Goal: Task Accomplishment & Management: Use online tool/utility

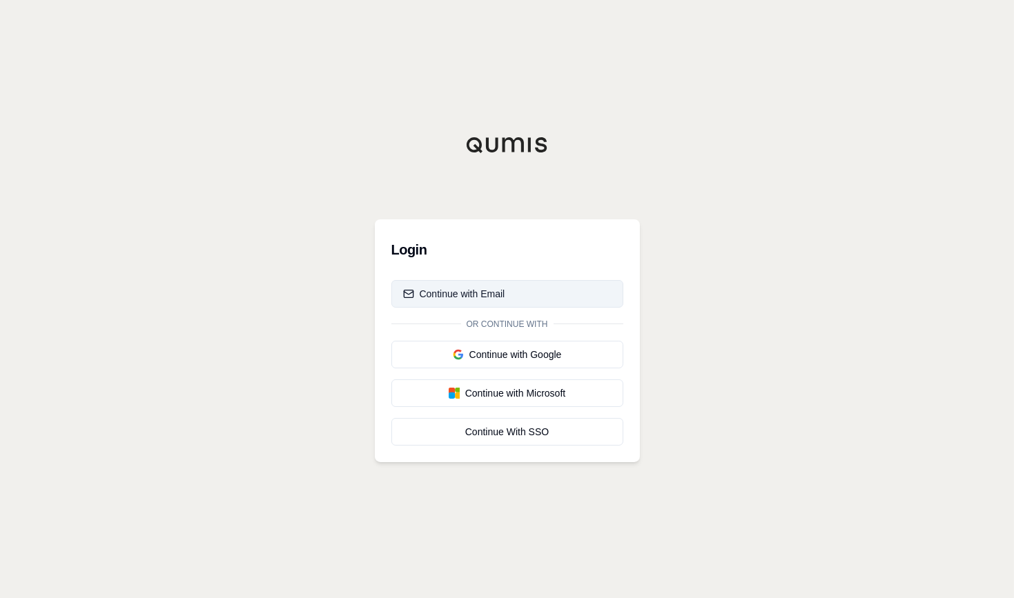
click at [474, 297] on div "Continue with Email" at bounding box center [454, 294] width 102 height 14
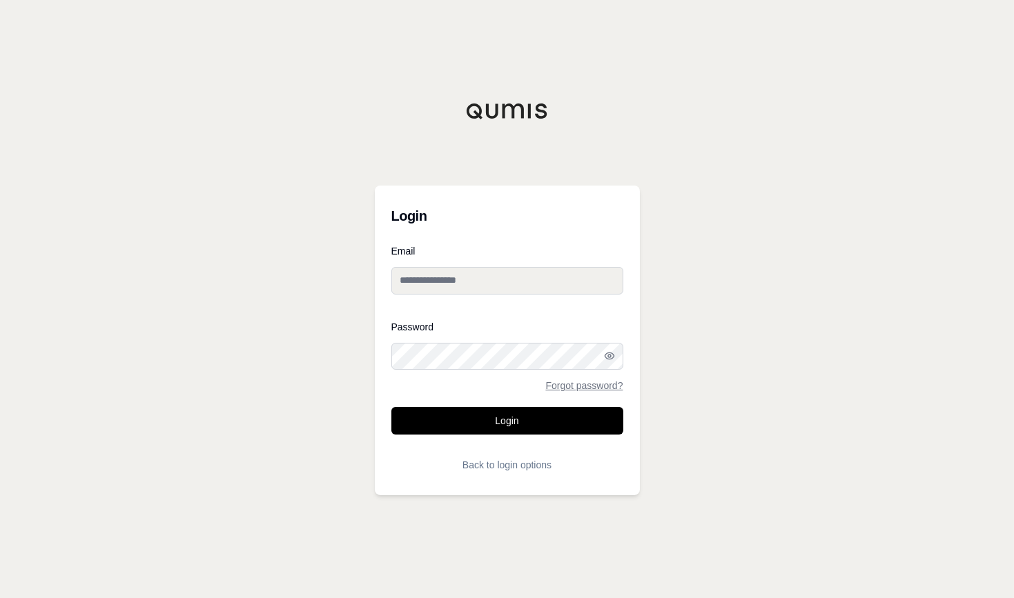
click at [487, 271] on input "Email" at bounding box center [507, 281] width 232 height 28
type input "**********"
click at [391, 407] on button "Login" at bounding box center [507, 421] width 232 height 28
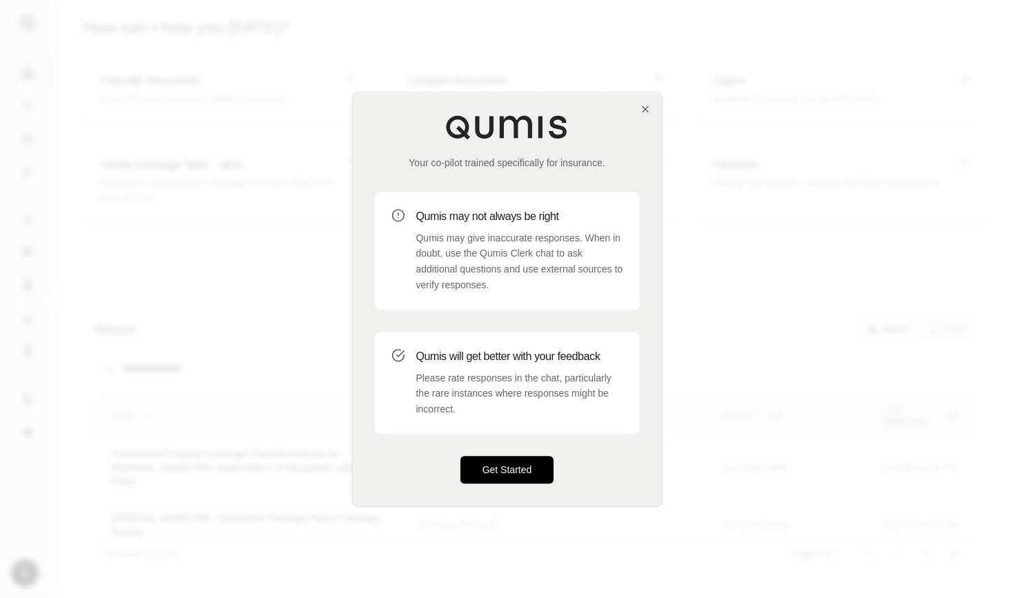
click at [513, 473] on button "Get Started" at bounding box center [507, 470] width 94 height 28
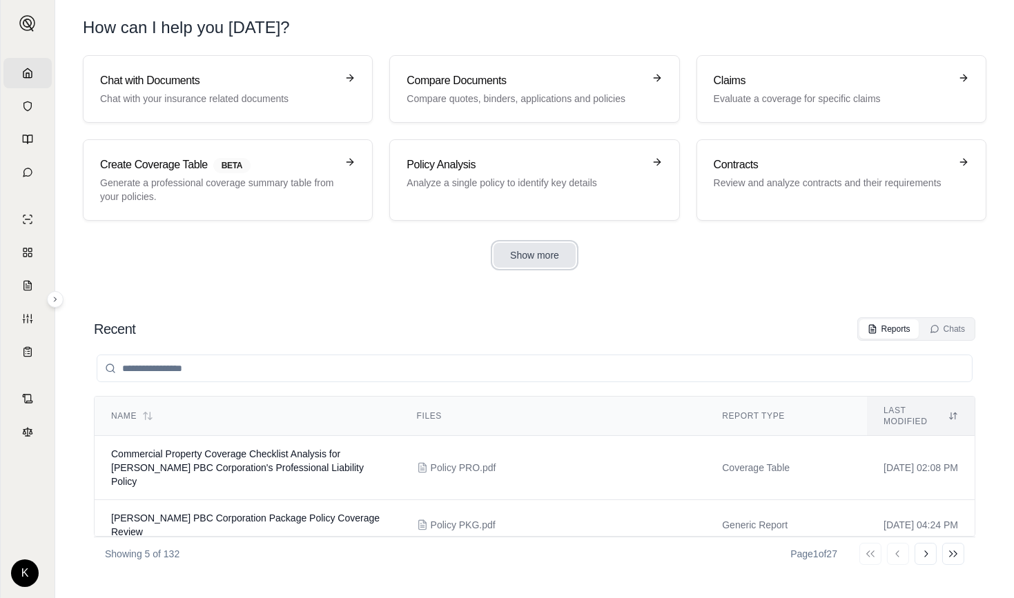
click at [522, 257] on button "Show more" at bounding box center [534, 255] width 82 height 25
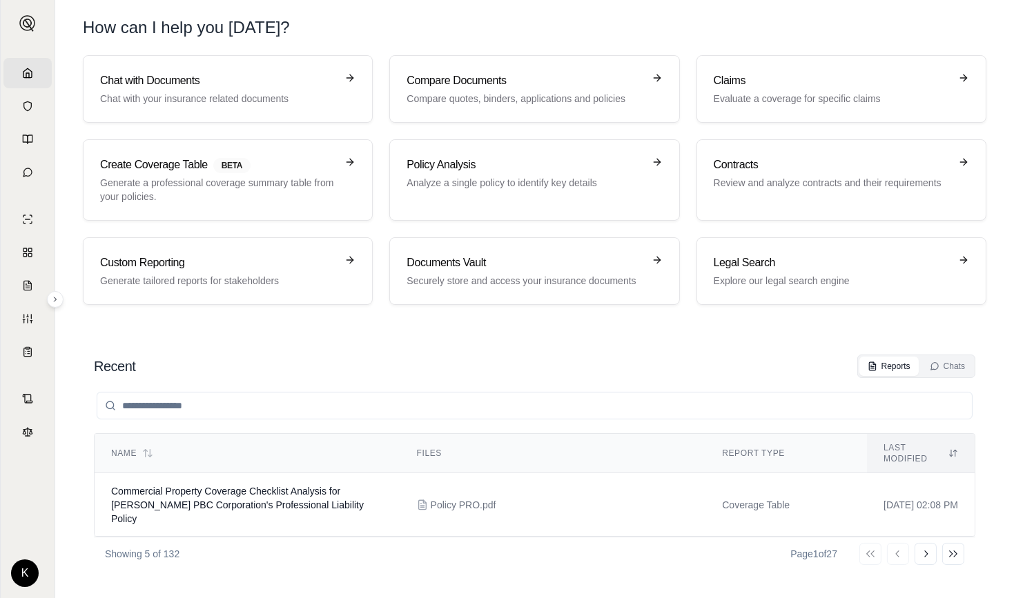
click at [296, 393] on input "search" at bounding box center [535, 406] width 876 height 28
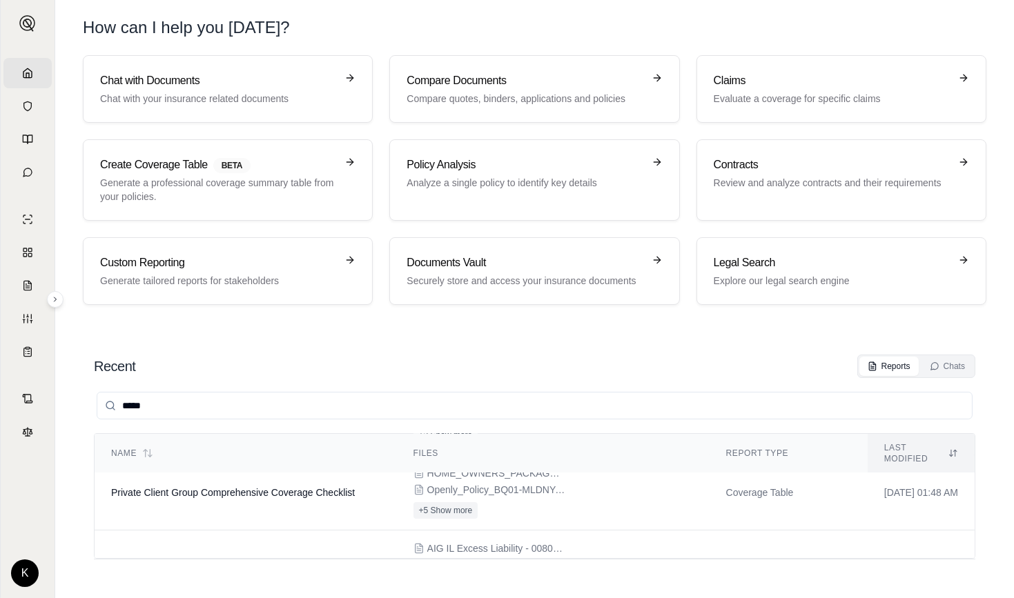
scroll to position [275, 0]
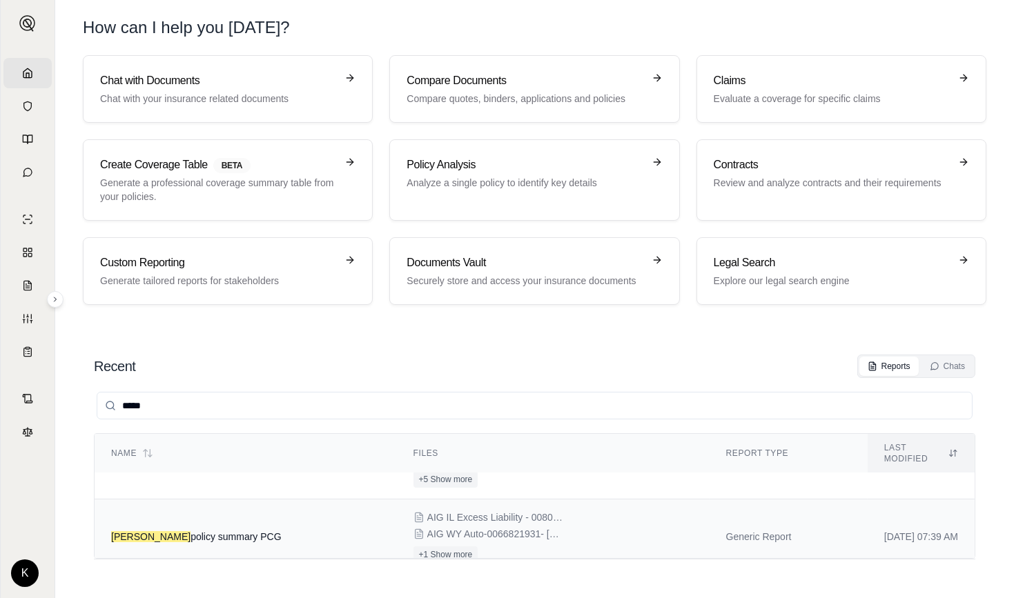
type input "*****"
click at [214, 531] on span "Barry policy summary PCG" at bounding box center [196, 536] width 170 height 11
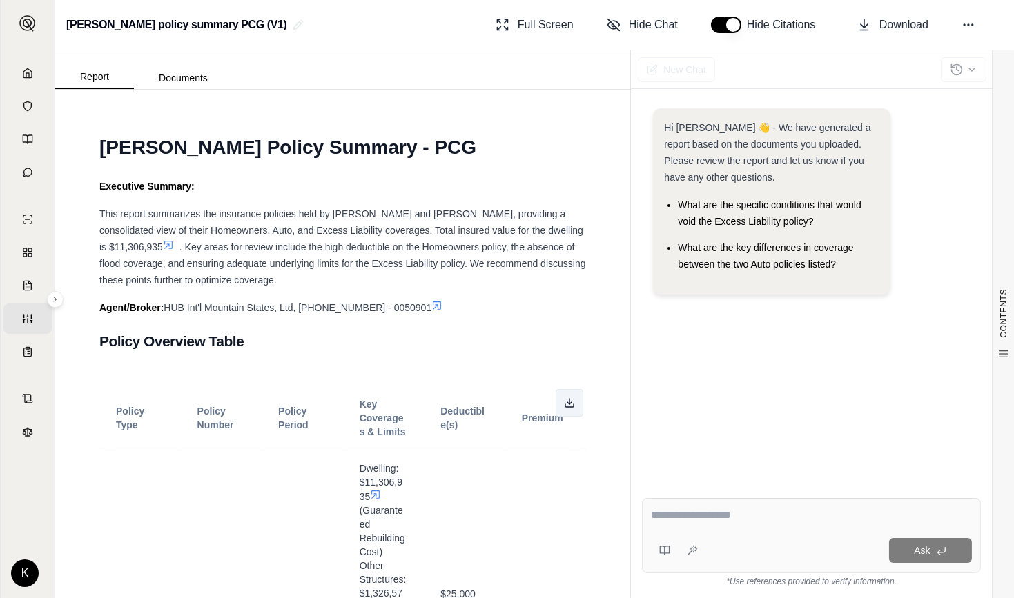
click at [564, 399] on icon at bounding box center [569, 402] width 11 height 11
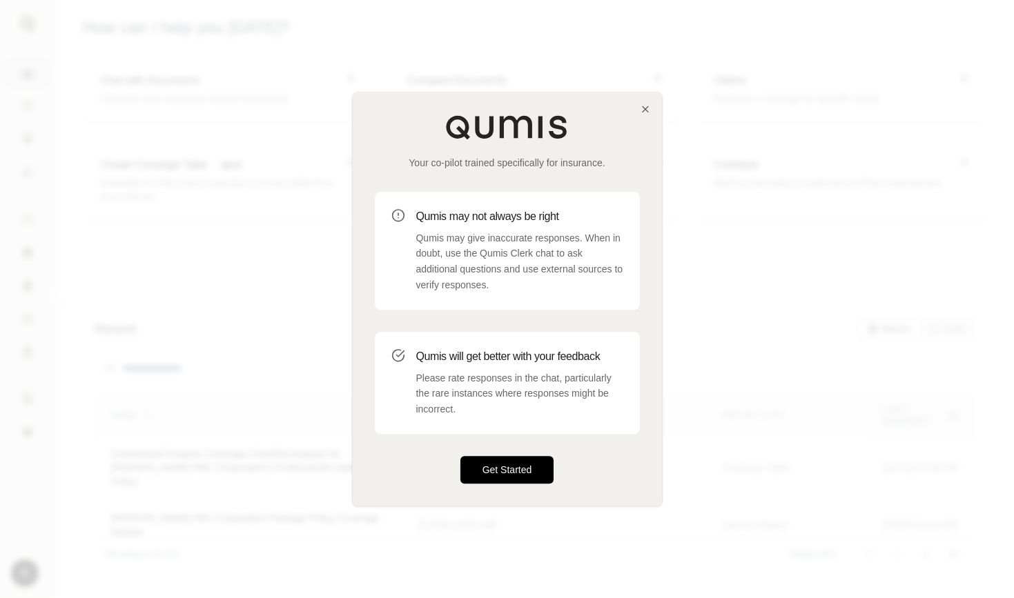
click at [495, 466] on button "Get Started" at bounding box center [507, 470] width 94 height 28
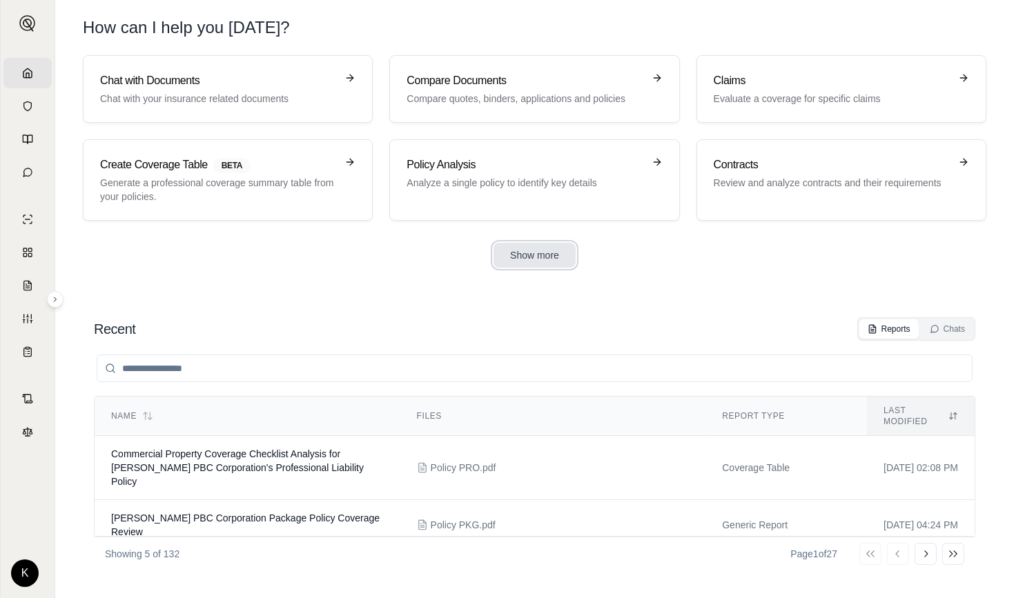
click at [522, 259] on button "Show more" at bounding box center [534, 255] width 82 height 25
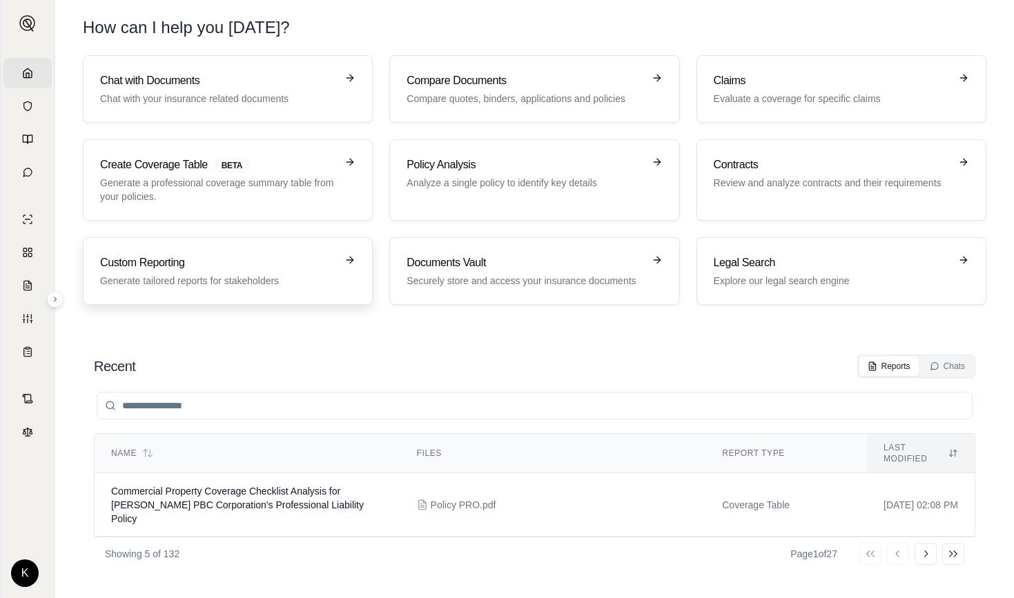
click at [186, 261] on h3 "Custom Reporting" at bounding box center [218, 263] width 236 height 17
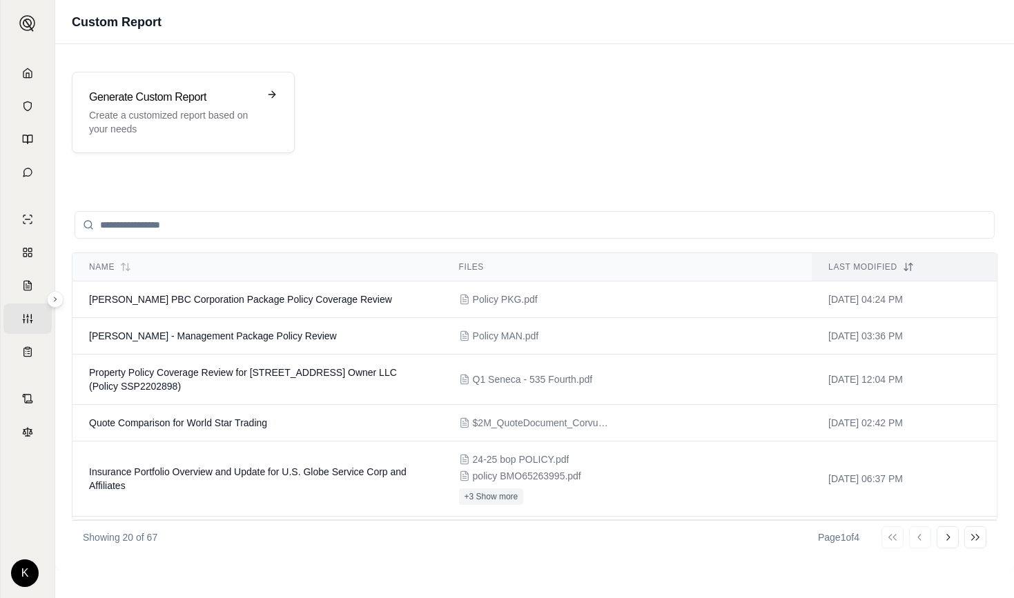
click at [204, 226] on input "search" at bounding box center [535, 225] width 920 height 28
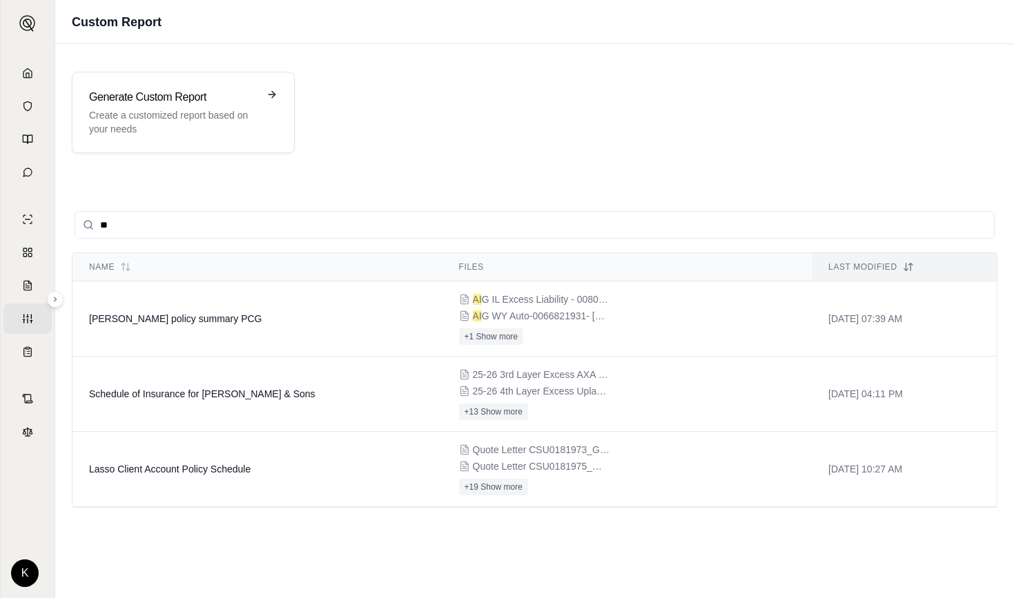
type input "*"
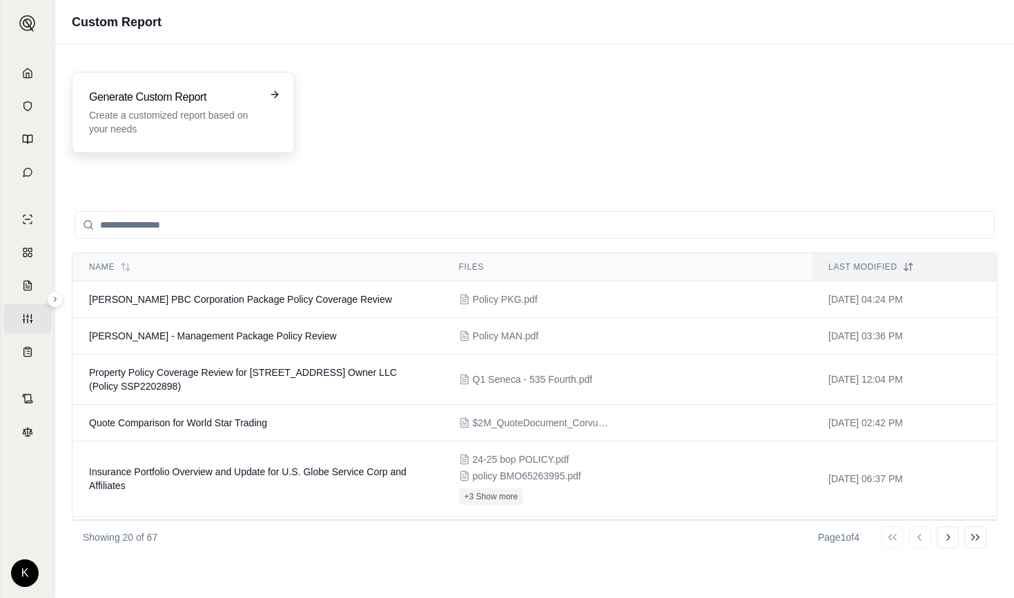
click at [192, 91] on h3 "Generate Custom Report" at bounding box center [173, 97] width 169 height 17
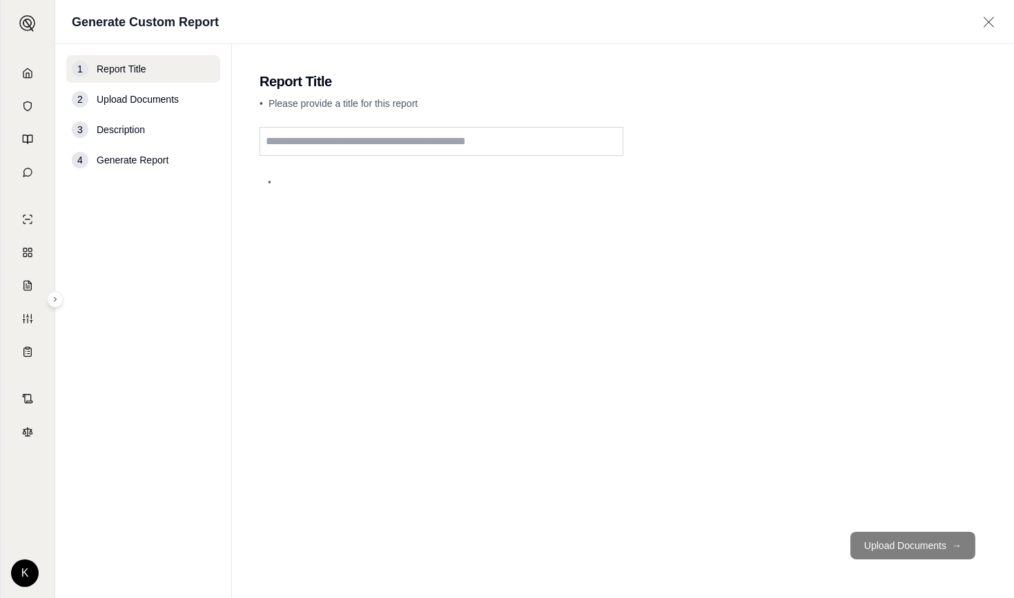
click at [352, 147] on input "text" at bounding box center [441, 141] width 364 height 29
type input "**********"
click at [873, 553] on button "Upload Documents →" at bounding box center [912, 546] width 125 height 28
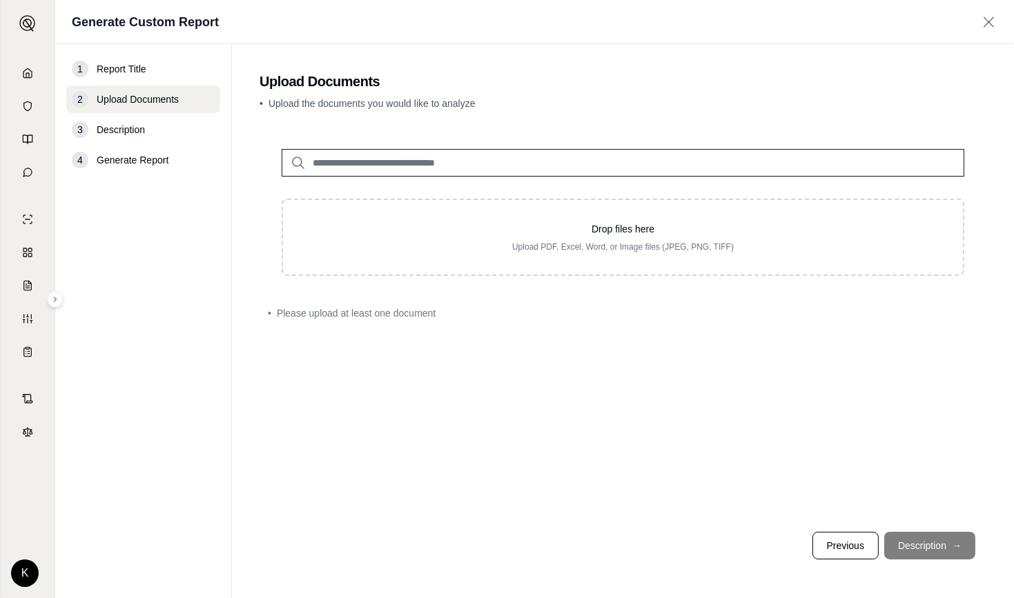
click at [434, 161] on input "search" at bounding box center [623, 163] width 682 height 28
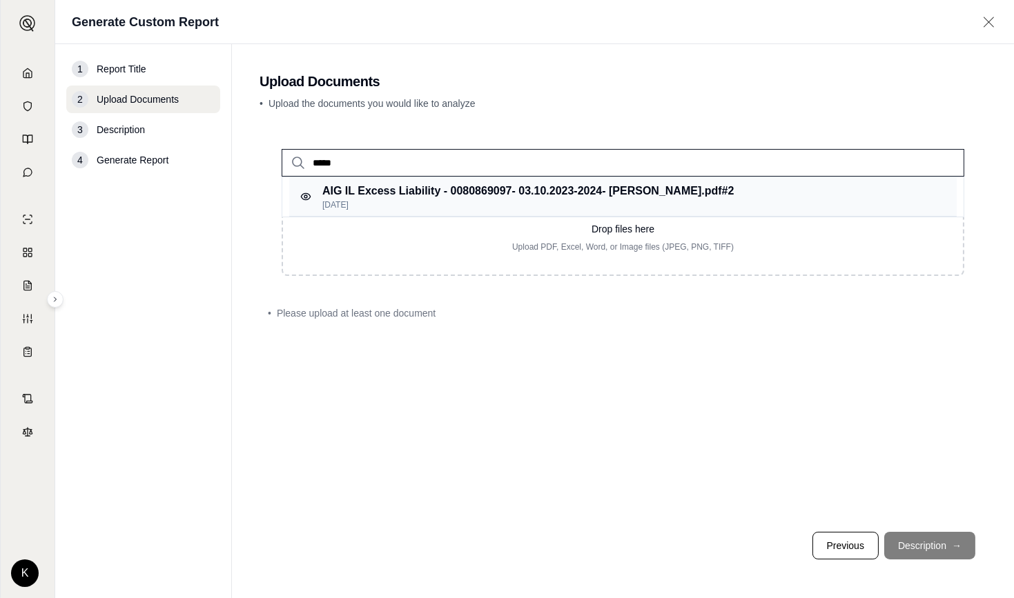
type input "*****"
click at [408, 201] on p "[DATE]" at bounding box center [527, 204] width 411 height 11
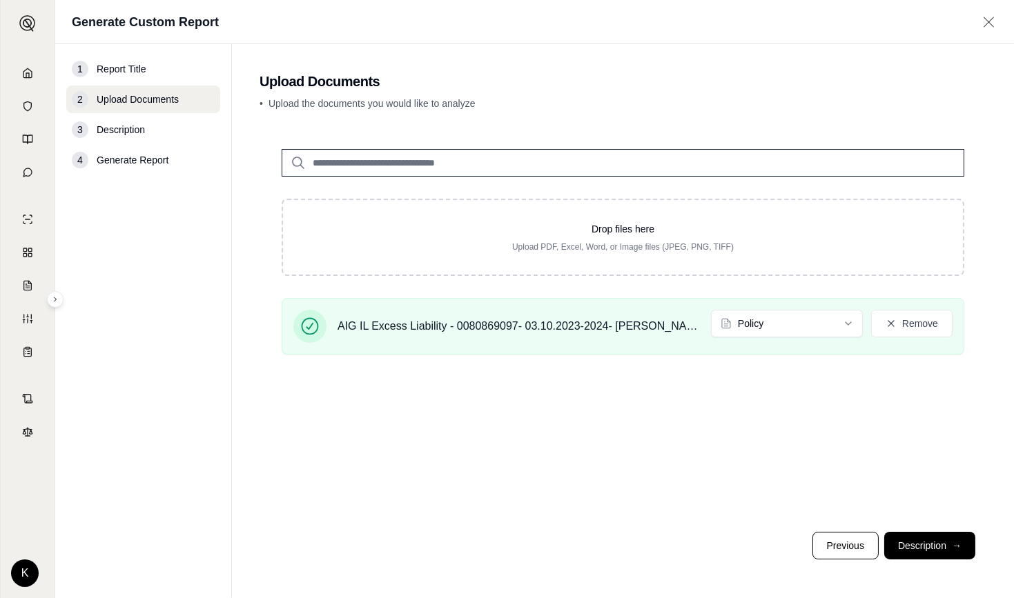
click at [408, 201] on div "Drop files here Upload PDF, Excel, Word, or Image files (JPEG, PNG, TIFF)" at bounding box center [623, 237] width 682 height 77
click at [483, 163] on input "search" at bounding box center [623, 163] width 682 height 28
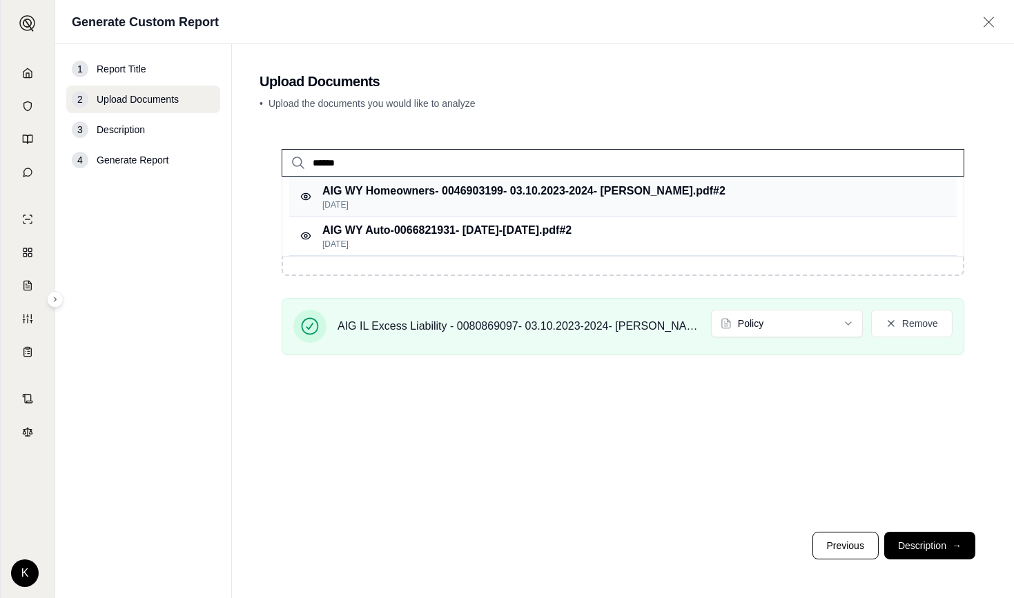
type input "******"
click at [407, 194] on p "AIG WY Homeowners- 0046903199- 03.10.2023-2024- [PERSON_NAME].pdf #2" at bounding box center [523, 191] width 403 height 17
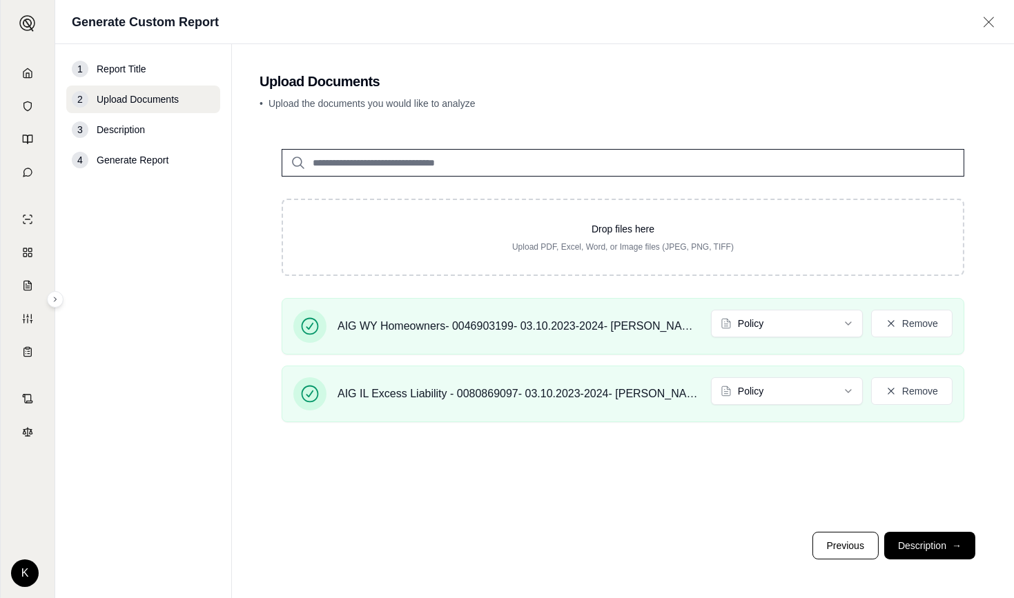
click at [406, 168] on input "search" at bounding box center [623, 163] width 682 height 28
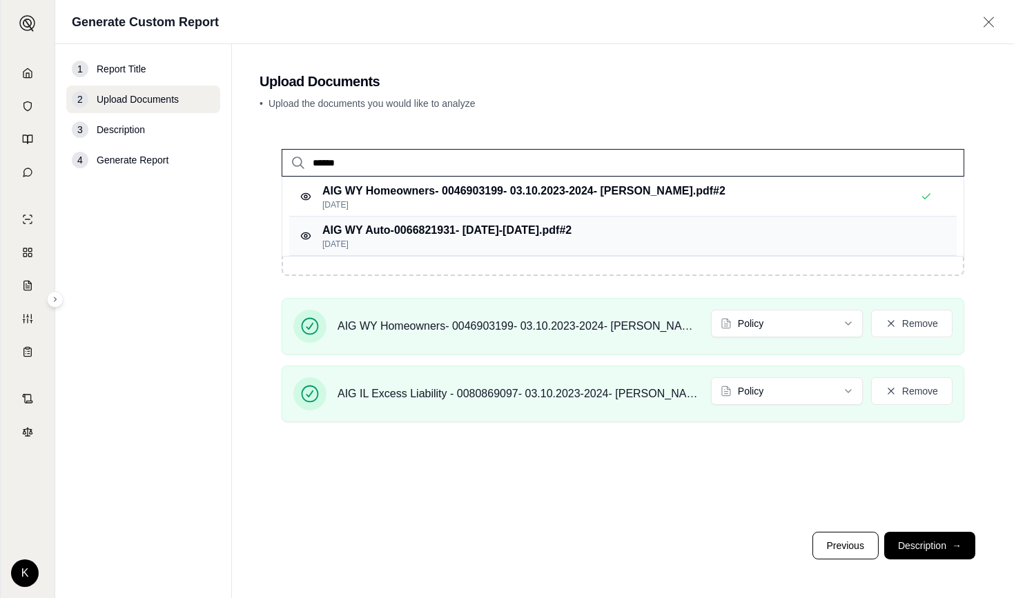
type input "******"
click at [377, 223] on p "AIG WY Auto-0066821931- [DATE]-[DATE].pdf #2" at bounding box center [446, 230] width 249 height 17
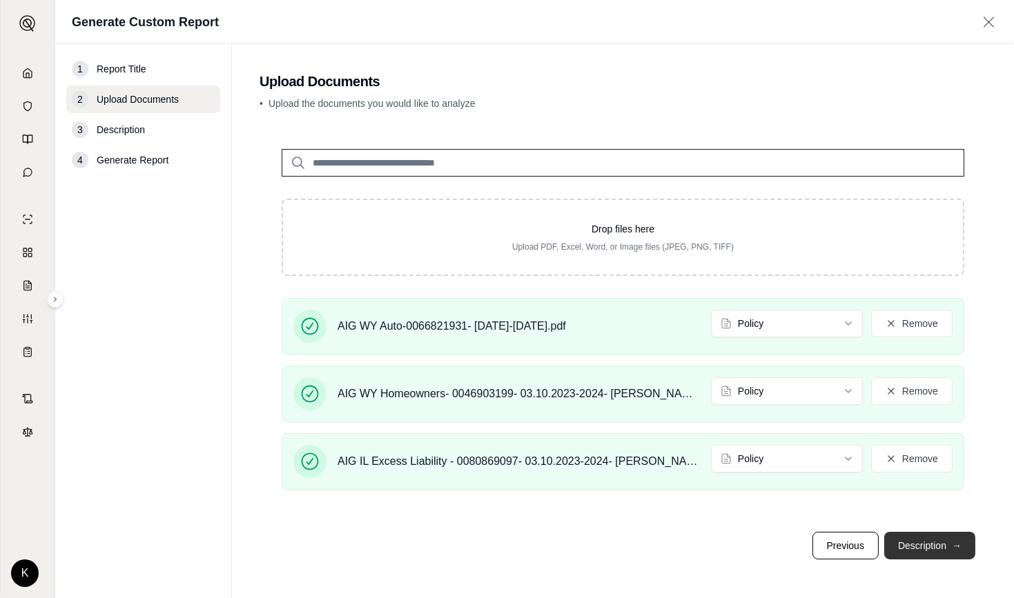
click at [936, 546] on button "Description →" at bounding box center [929, 546] width 91 height 28
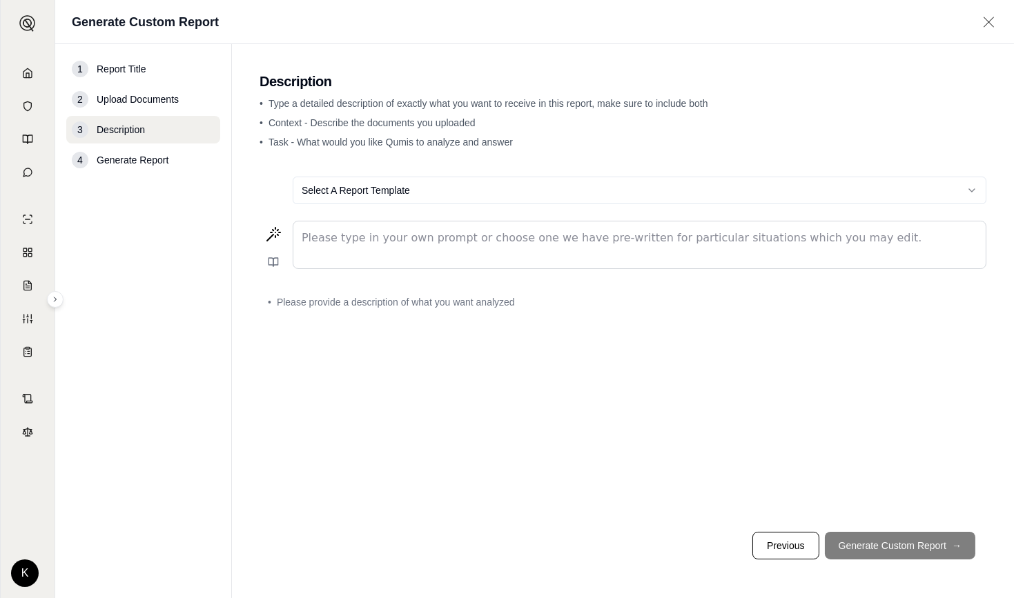
click at [454, 241] on p "editable markdown" at bounding box center [639, 238] width 675 height 17
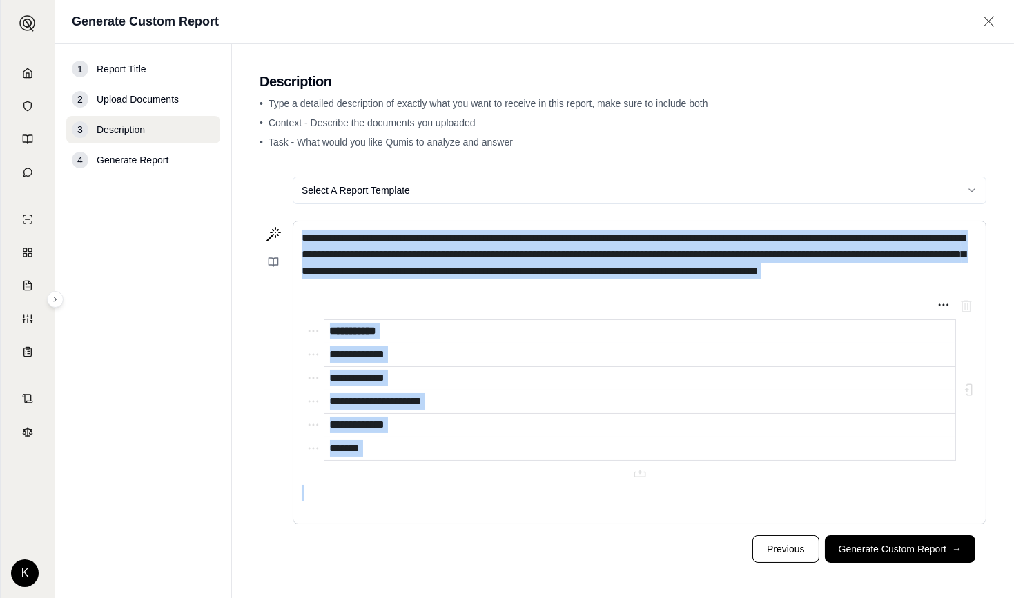
copy div "**********"
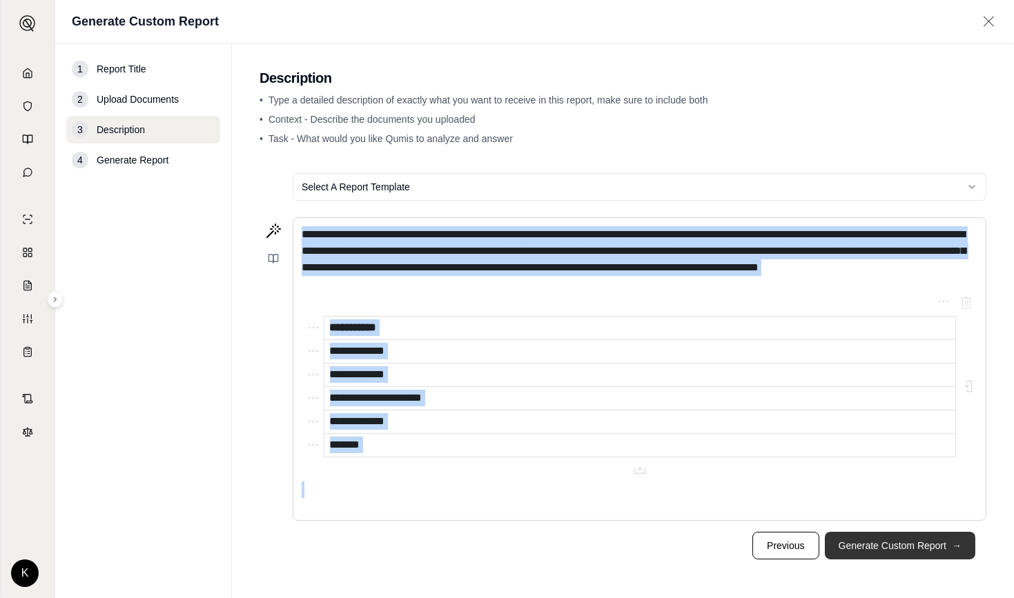
click at [858, 545] on button "Generate Custom Report →" at bounding box center [900, 546] width 150 height 28
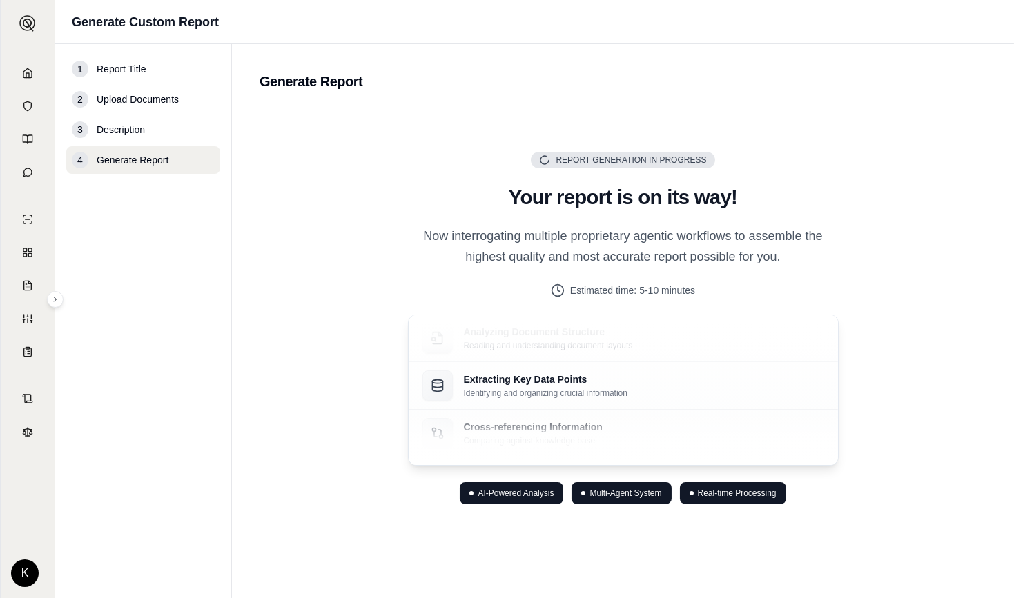
scroll to position [0, 0]
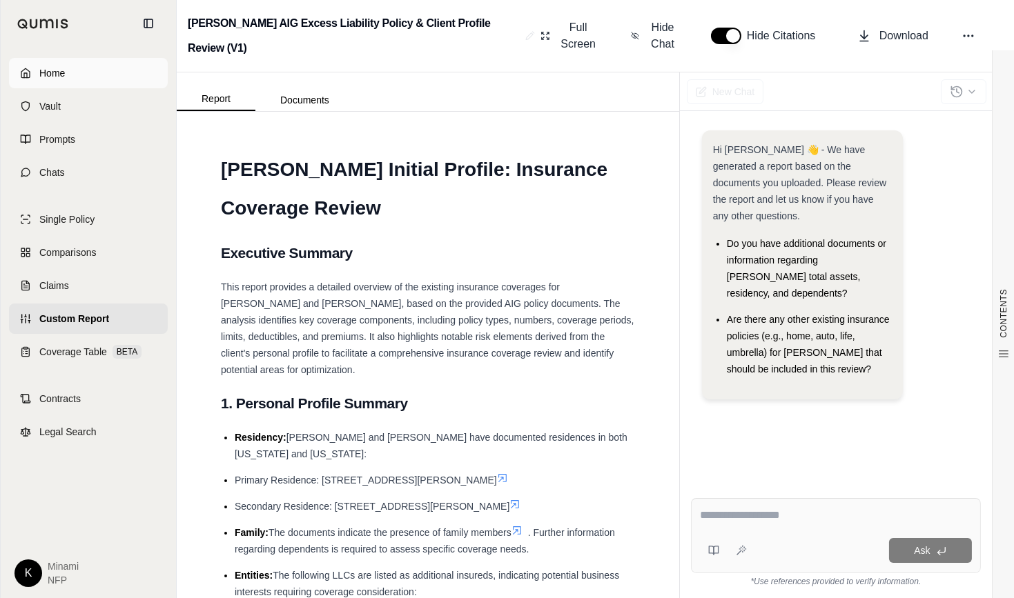
click at [23, 69] on icon at bounding box center [25, 72] width 8 height 9
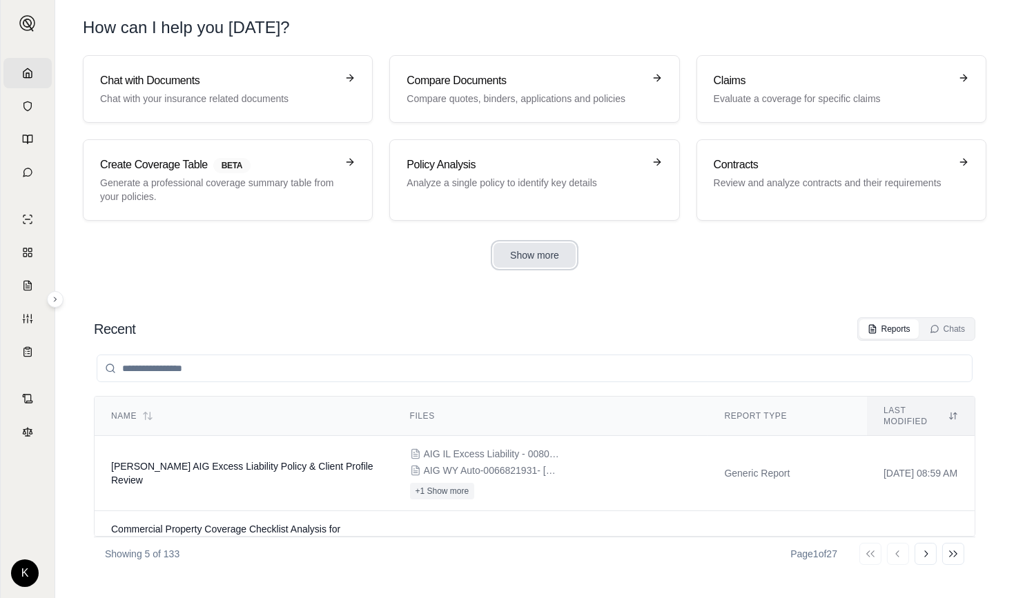
click at [535, 254] on button "Show more" at bounding box center [534, 255] width 82 height 25
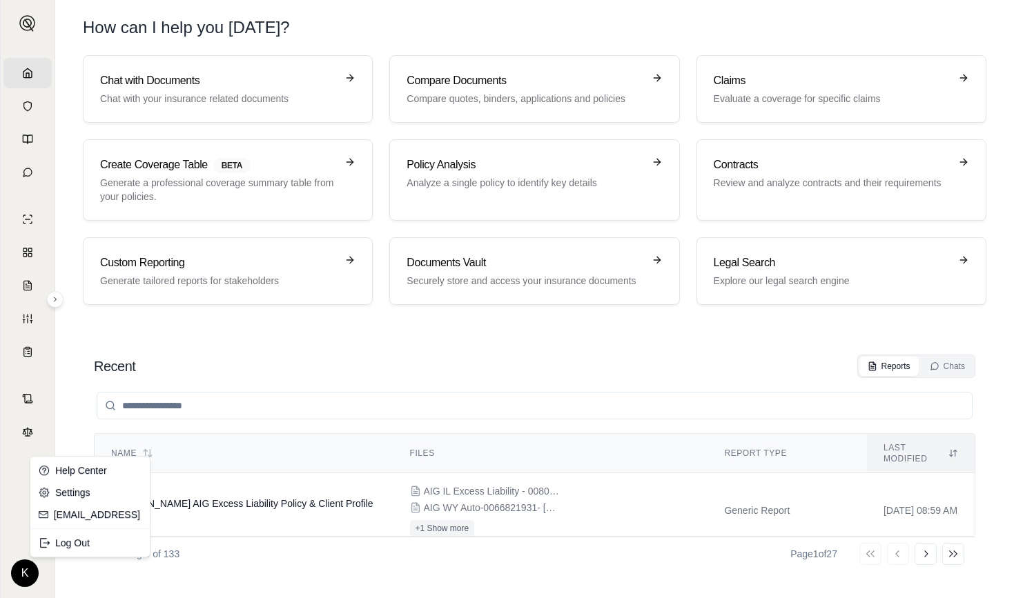
click at [19, 566] on html "Home Vault Prompts Chats Single Policy Comparisons Claims Custom Report Coverag…" at bounding box center [507, 299] width 1014 height 598
click at [357, 343] on html "Home Vault Prompts Chats Single Policy Comparisons Claims Custom Report Coverag…" at bounding box center [507, 299] width 1014 height 598
click at [196, 274] on p "Generate tailored reports for stakeholders" at bounding box center [218, 281] width 236 height 14
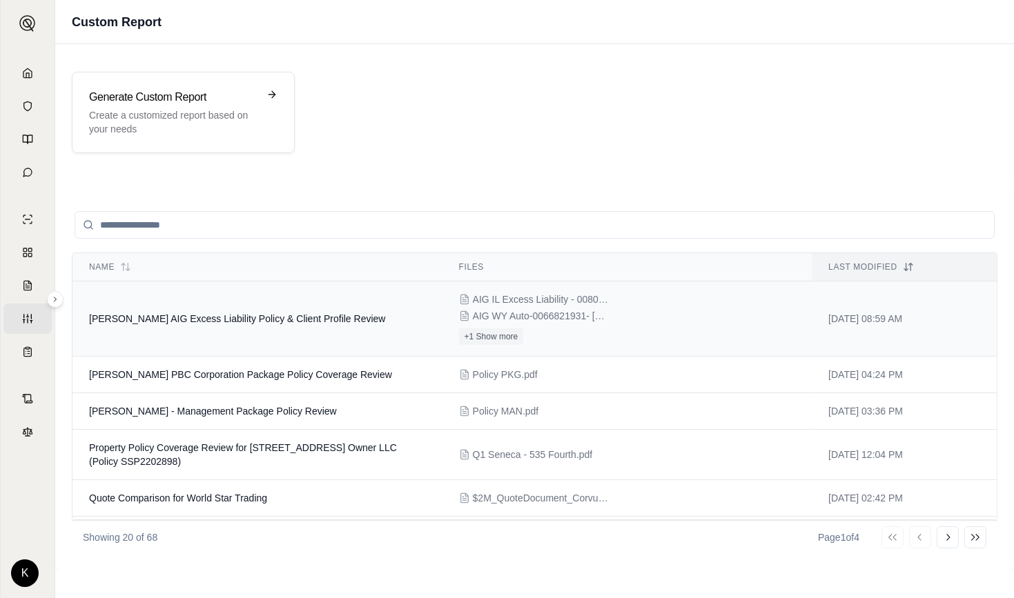
click at [213, 310] on td "[PERSON_NAME] AIG Excess Liability Policy & Client Profile Review" at bounding box center [257, 319] width 370 height 75
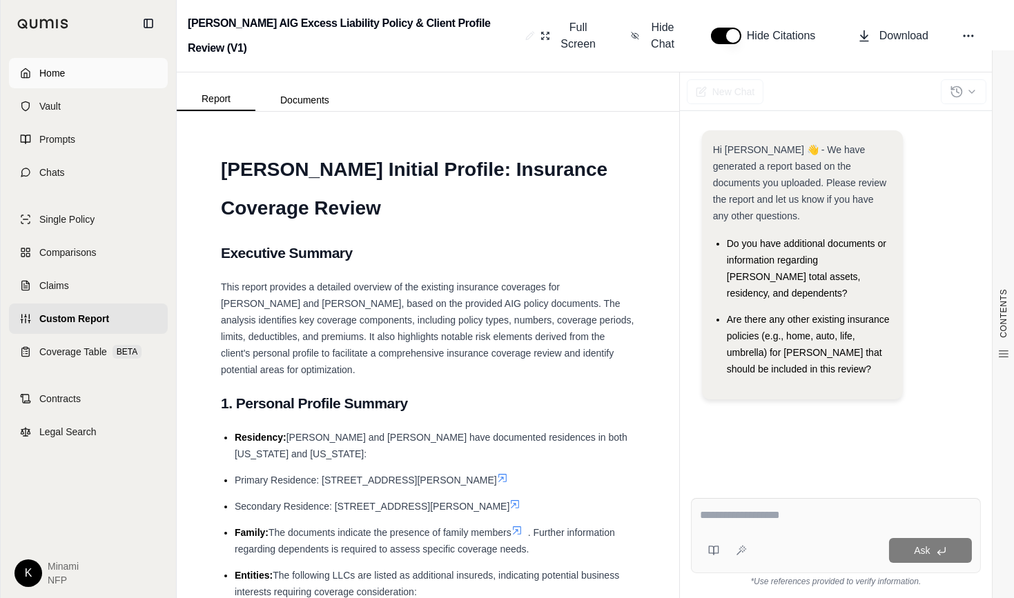
click at [27, 68] on icon at bounding box center [25, 73] width 11 height 11
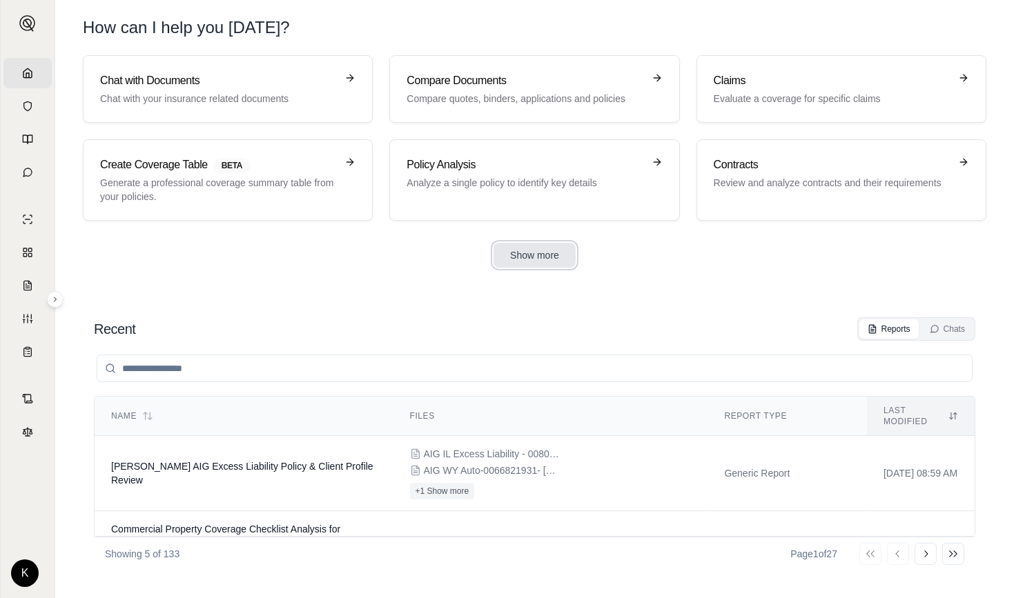
click at [502, 255] on button "Show more" at bounding box center [534, 255] width 82 height 25
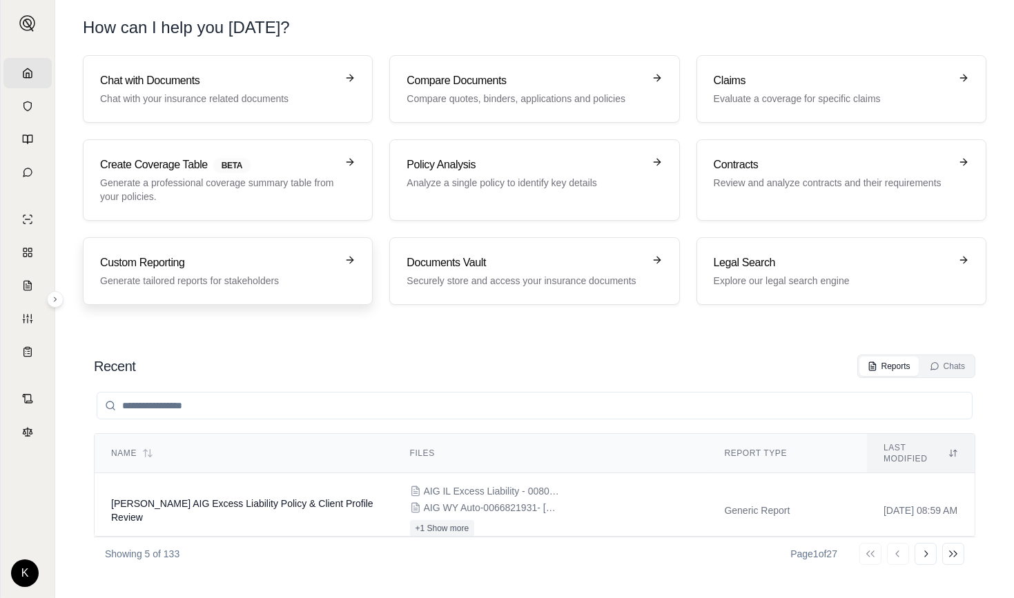
click at [317, 271] on div "Custom Reporting Generate tailored reports for stakeholders" at bounding box center [218, 271] width 236 height 33
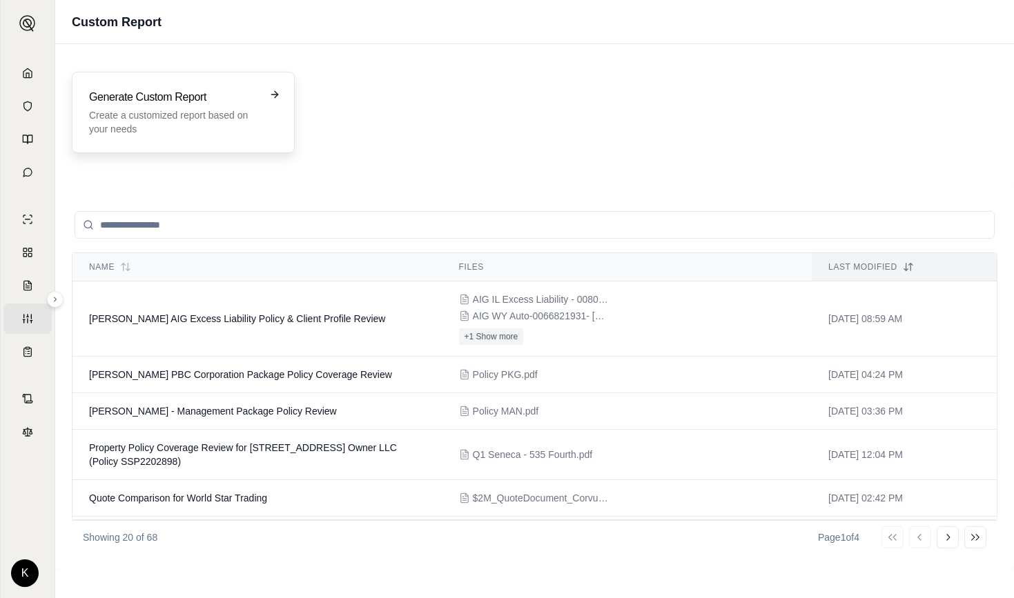
click at [234, 106] on div "Generate Custom Report Create a customized report based on your needs" at bounding box center [173, 112] width 169 height 47
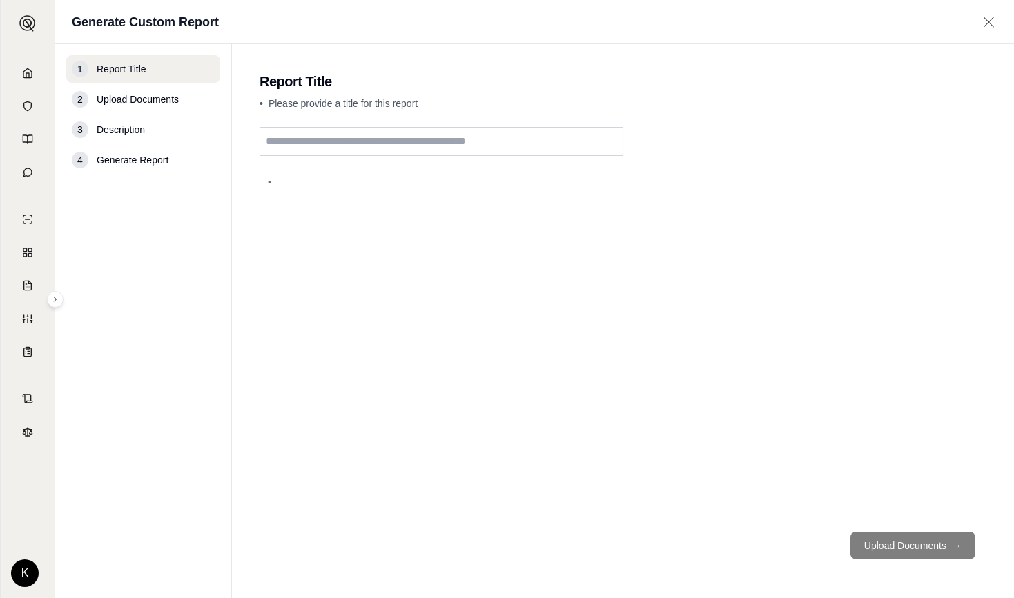
click at [398, 141] on input "text" at bounding box center [441, 141] width 364 height 29
type input "*"
type input "**********"
click at [902, 547] on button "Upload Documents →" at bounding box center [912, 546] width 125 height 28
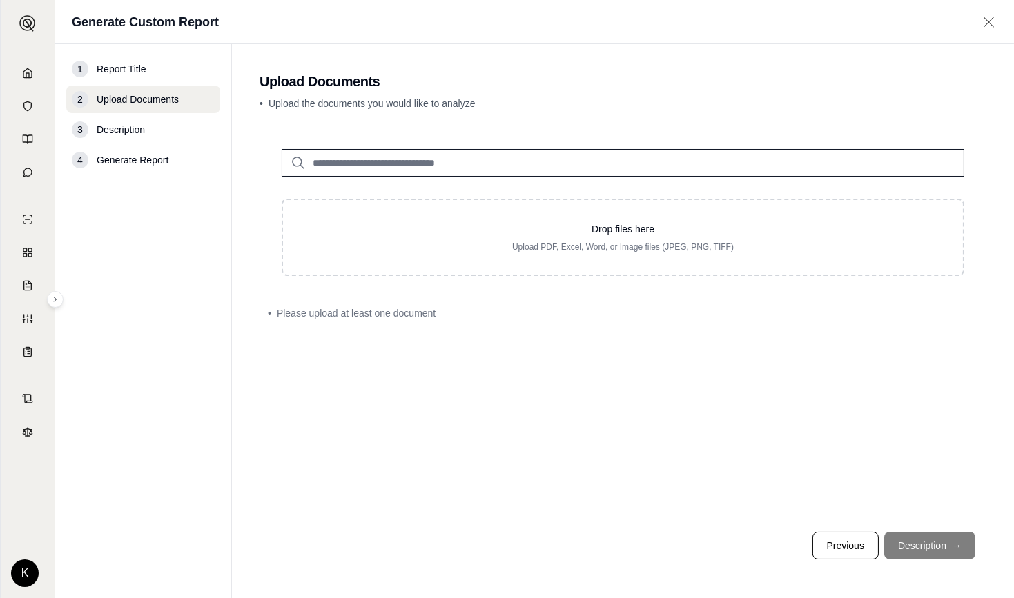
click at [527, 155] on input "search" at bounding box center [623, 163] width 682 height 28
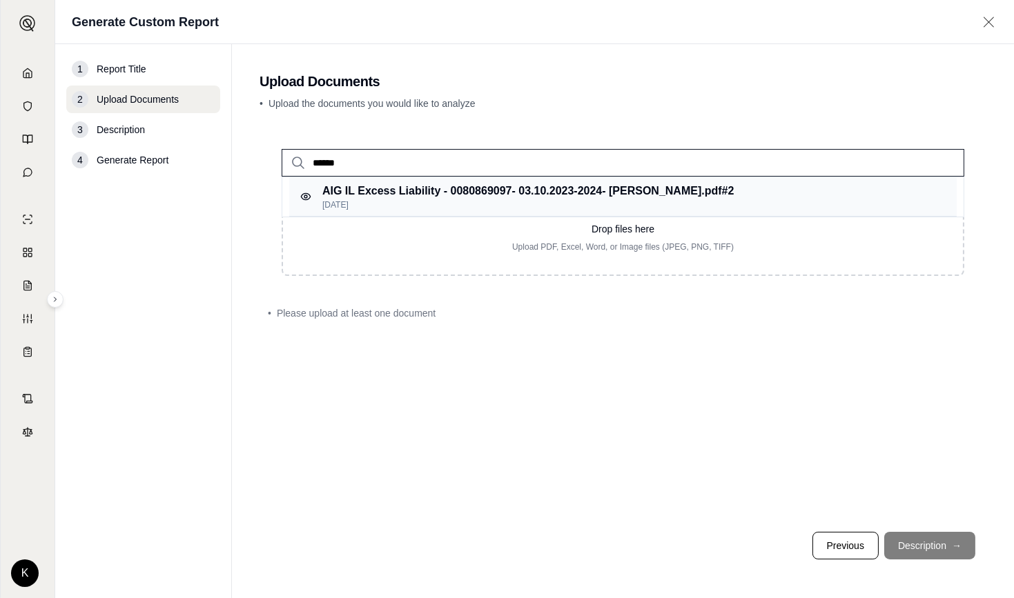
type input "******"
click at [435, 184] on p "AIG IL Excess Liability - 0080869097- 03.10.2023-2024- [PERSON_NAME].pdf #2" at bounding box center [527, 191] width 411 height 17
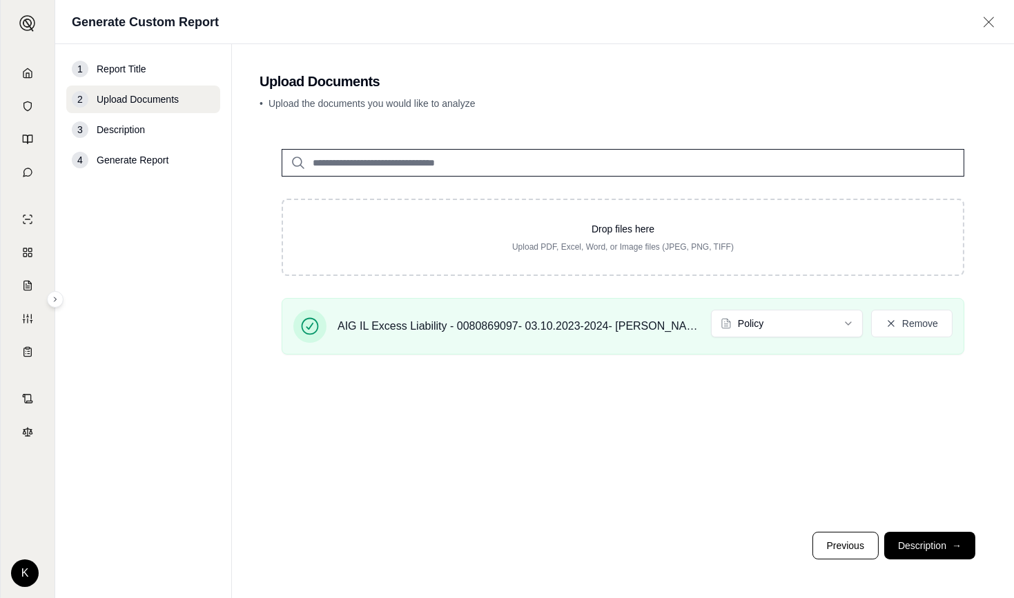
click at [454, 553] on footer "Previous Description →" at bounding box center [622, 546] width 727 height 50
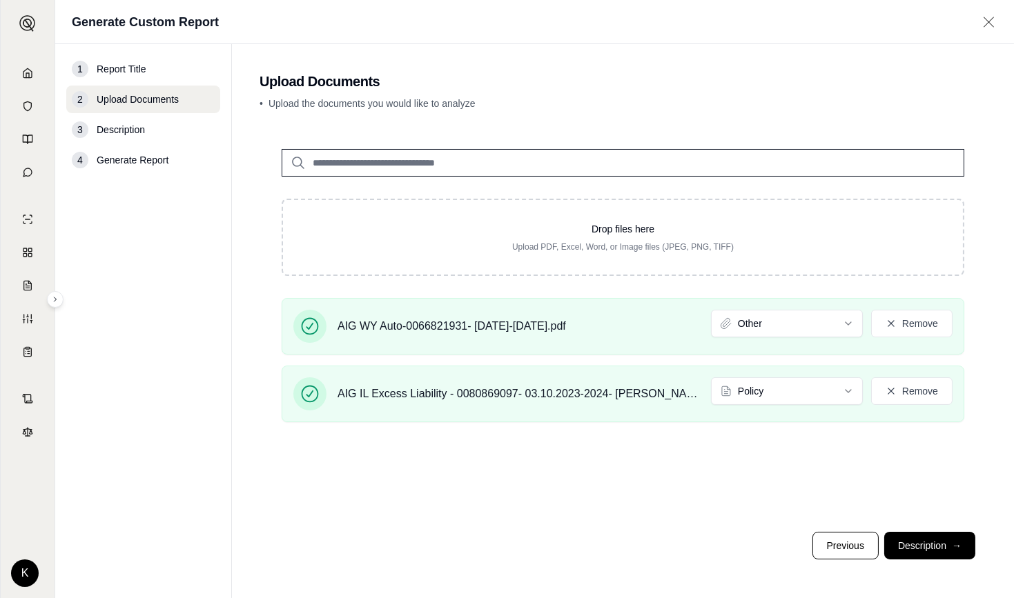
click at [442, 549] on footer "Previous Description →" at bounding box center [622, 546] width 727 height 50
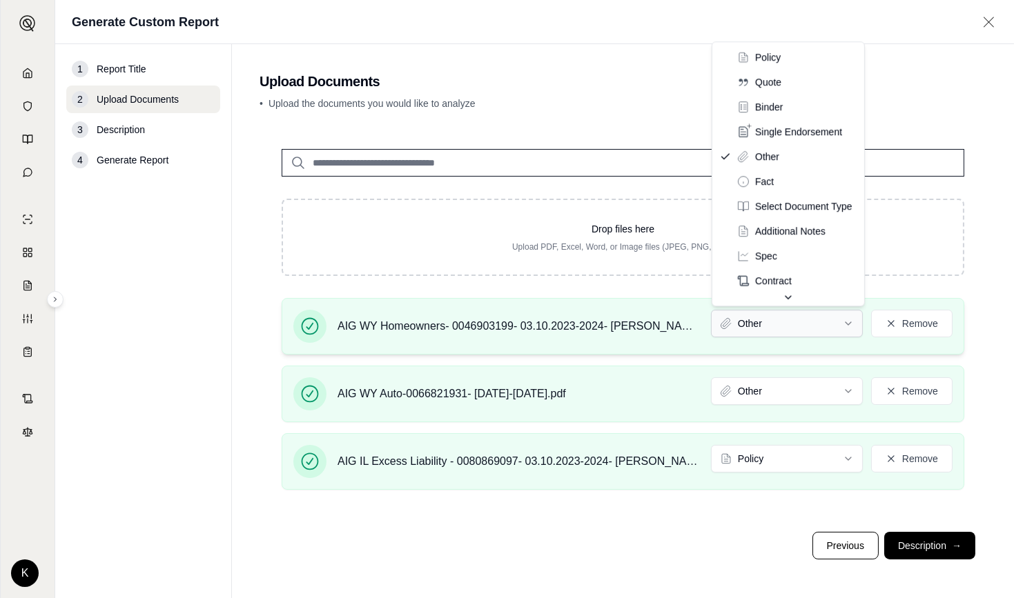
click at [747, 326] on html "Home Vault Prompts Chats Single Policy Comparisons Claims Custom Report Coverag…" at bounding box center [507, 299] width 1014 height 598
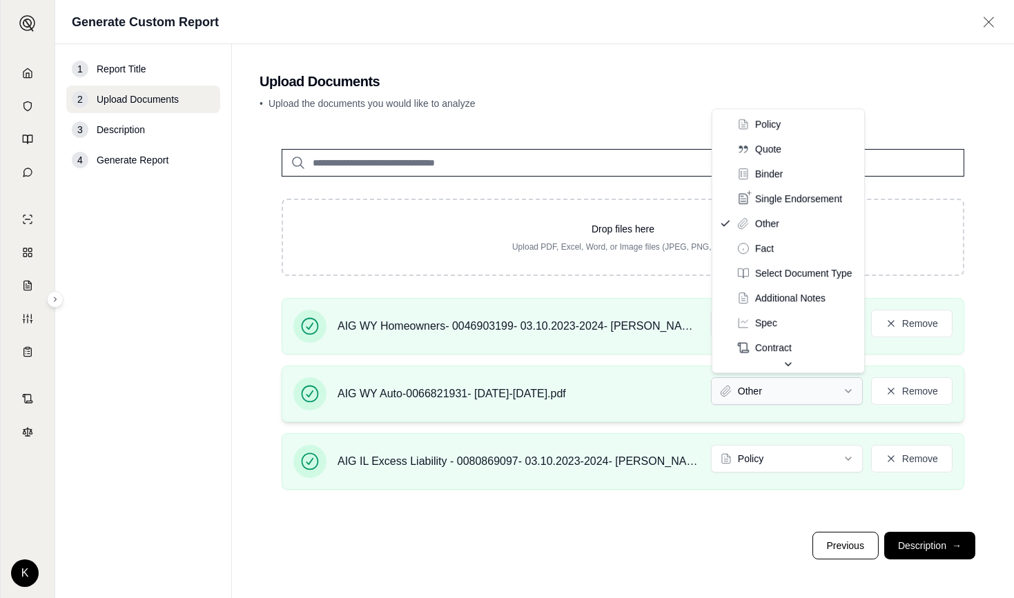
click at [749, 387] on html "Document type updated successfully Home Vault Prompts Chats Single Policy Compa…" at bounding box center [507, 299] width 1014 height 598
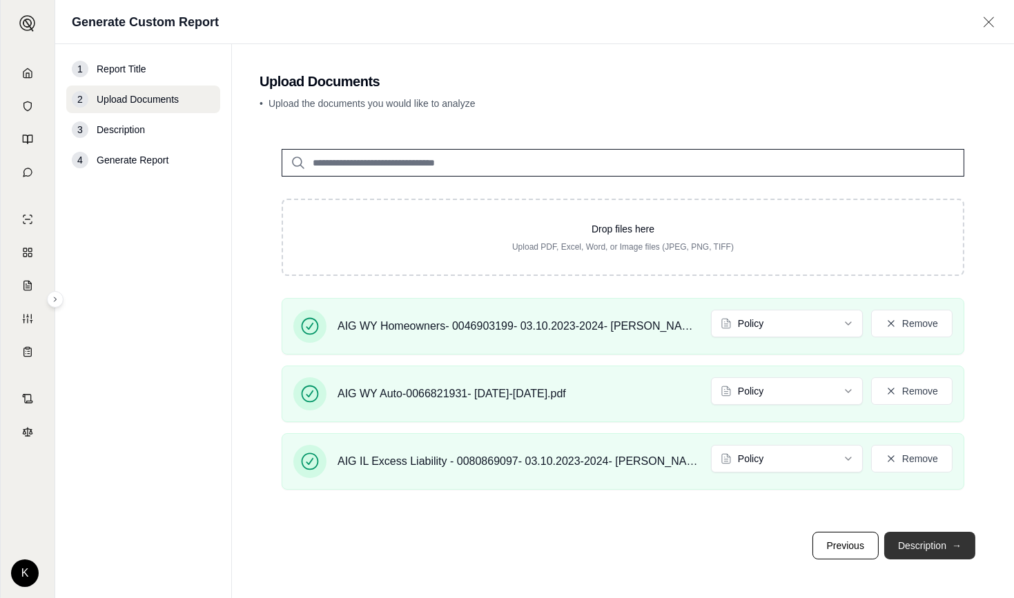
click at [930, 549] on button "Description →" at bounding box center [929, 546] width 91 height 28
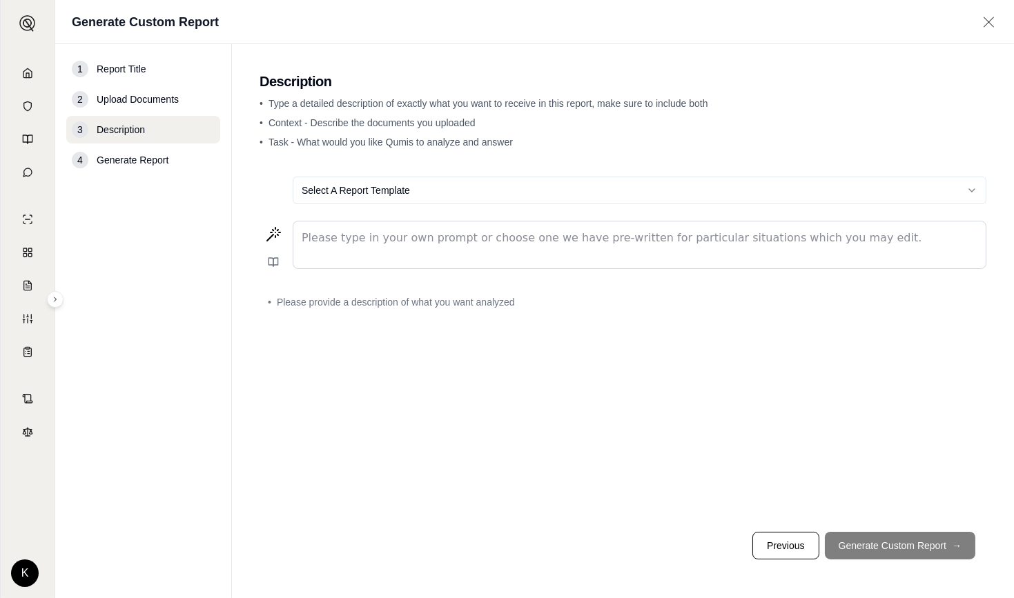
click at [416, 241] on p "editable markdown" at bounding box center [639, 238] width 675 height 17
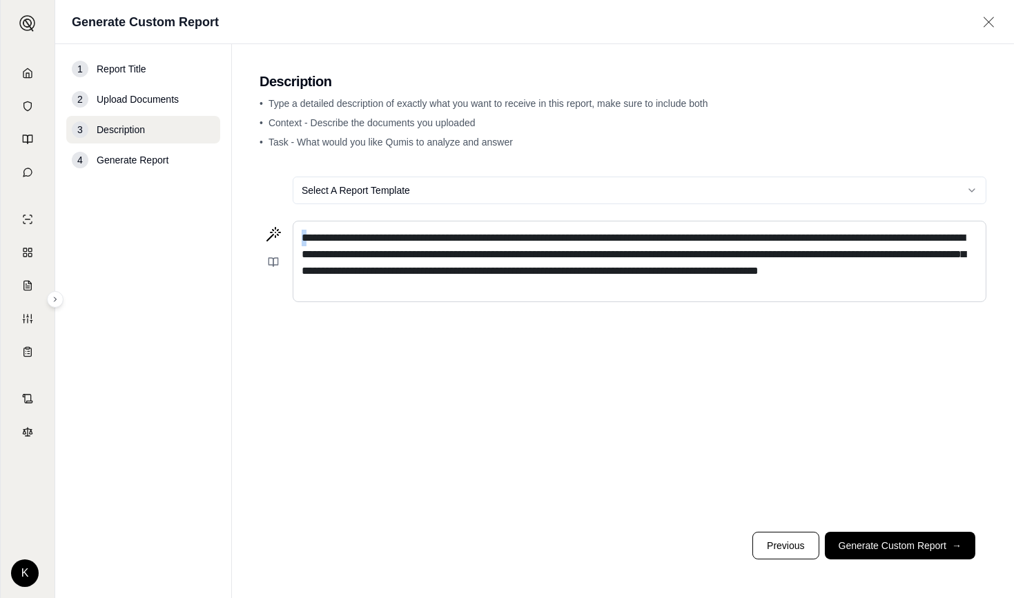
drag, startPoint x: 306, startPoint y: 238, endPoint x: 296, endPoint y: 239, distance: 9.7
click at [296, 239] on div "**********" at bounding box center [639, 261] width 692 height 80
click at [414, 279] on p "**********" at bounding box center [639, 255] width 675 height 50
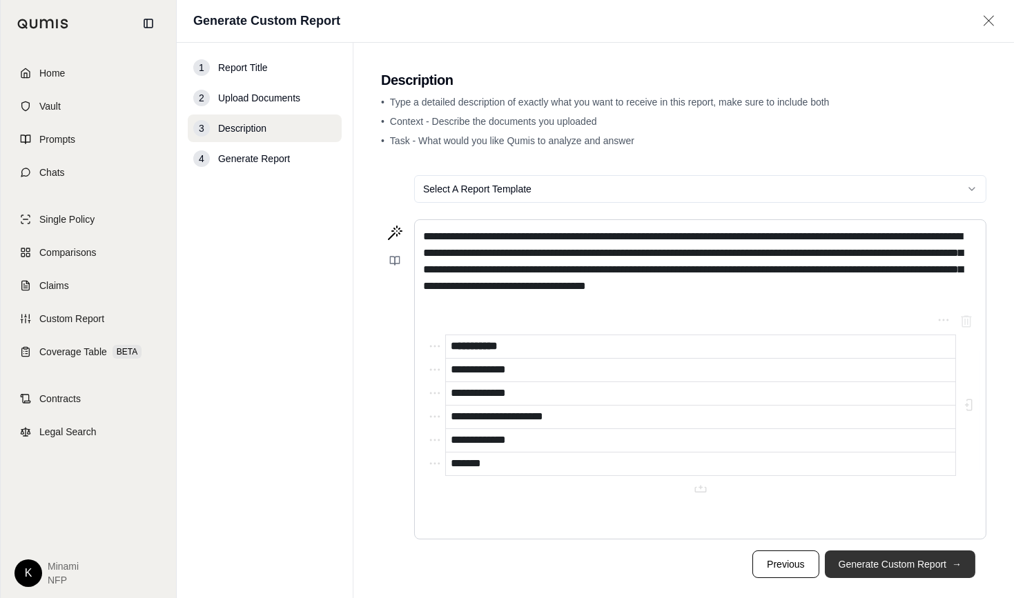
click at [886, 559] on button "Generate Custom Report →" at bounding box center [900, 565] width 150 height 28
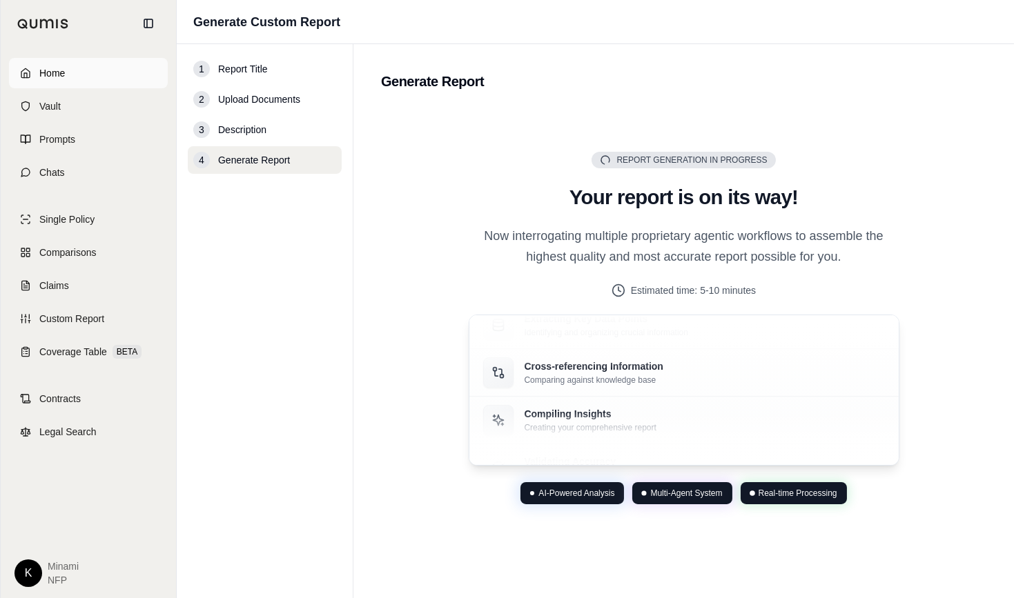
click at [55, 78] on span "Home" at bounding box center [52, 73] width 26 height 14
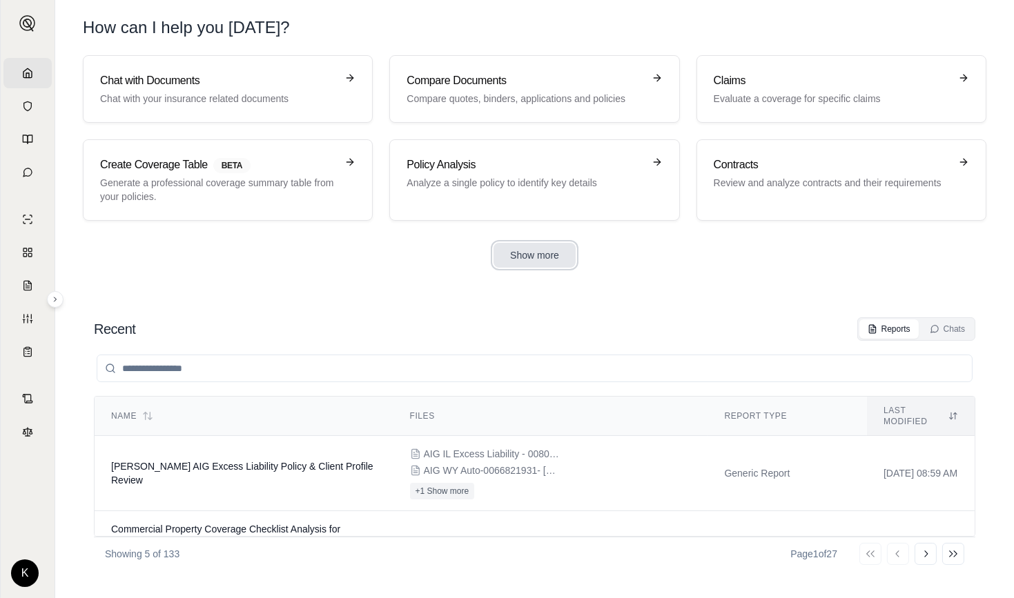
click at [546, 250] on button "Show more" at bounding box center [534, 255] width 82 height 25
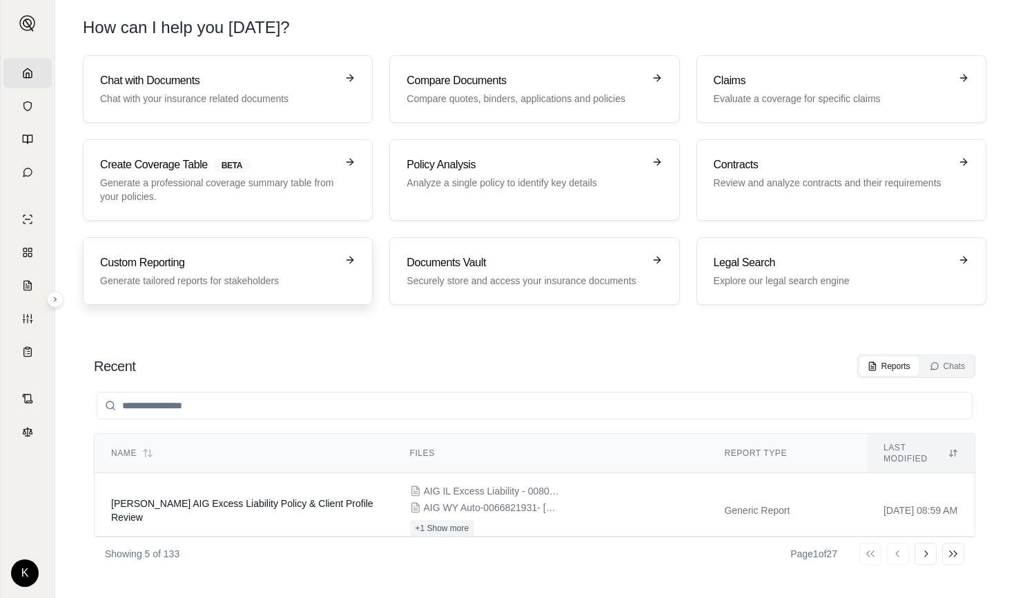
click at [283, 264] on h3 "Custom Reporting" at bounding box center [218, 263] width 236 height 17
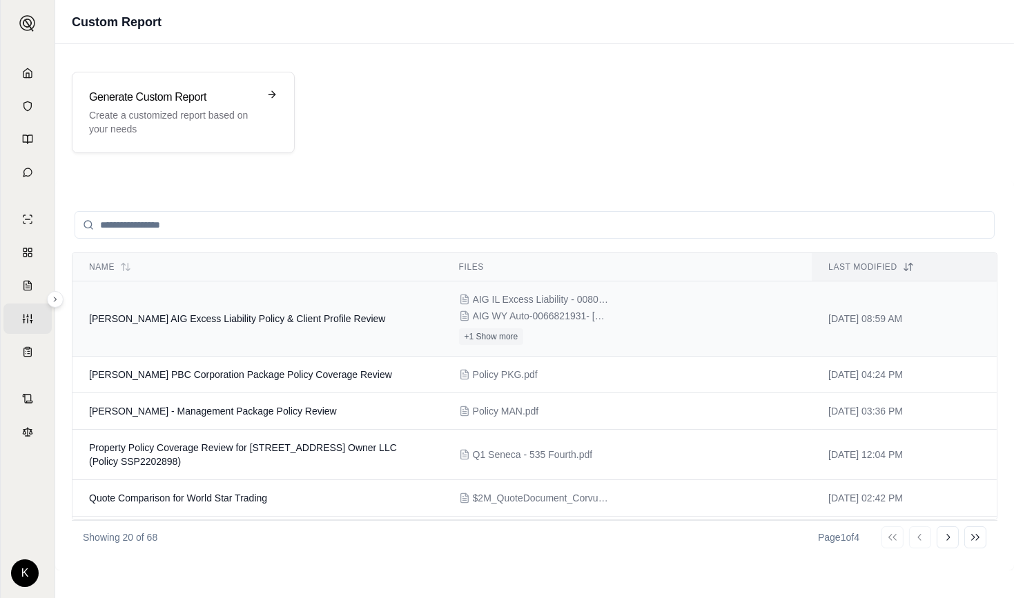
click at [301, 324] on td "[PERSON_NAME] AIG Excess Liability Policy & Client Profile Review" at bounding box center [257, 319] width 370 height 75
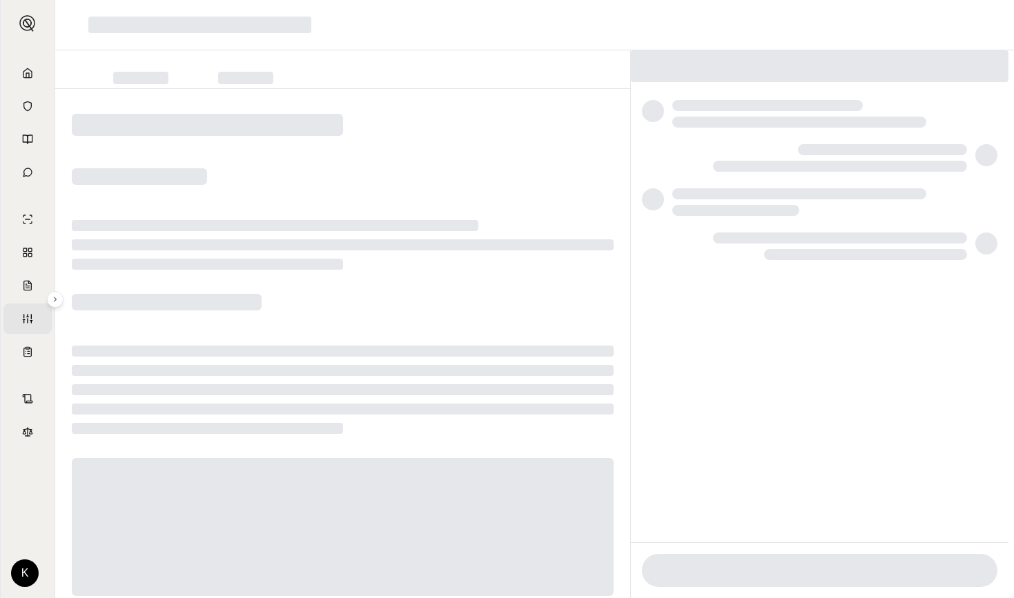
click at [357, 62] on div at bounding box center [342, 69] width 575 height 39
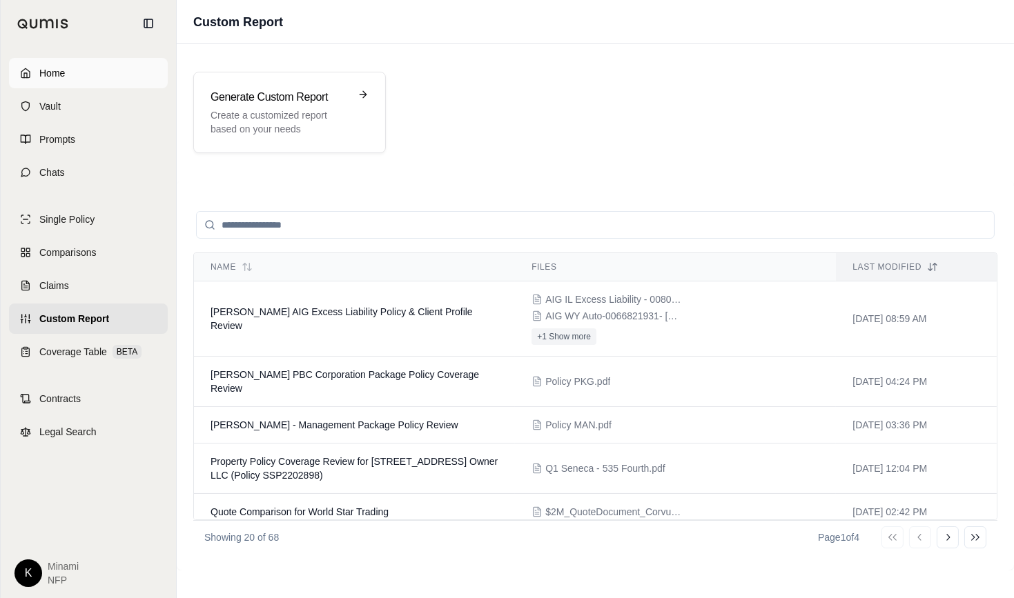
click at [26, 75] on polyline at bounding box center [25, 75] width 3 height 5
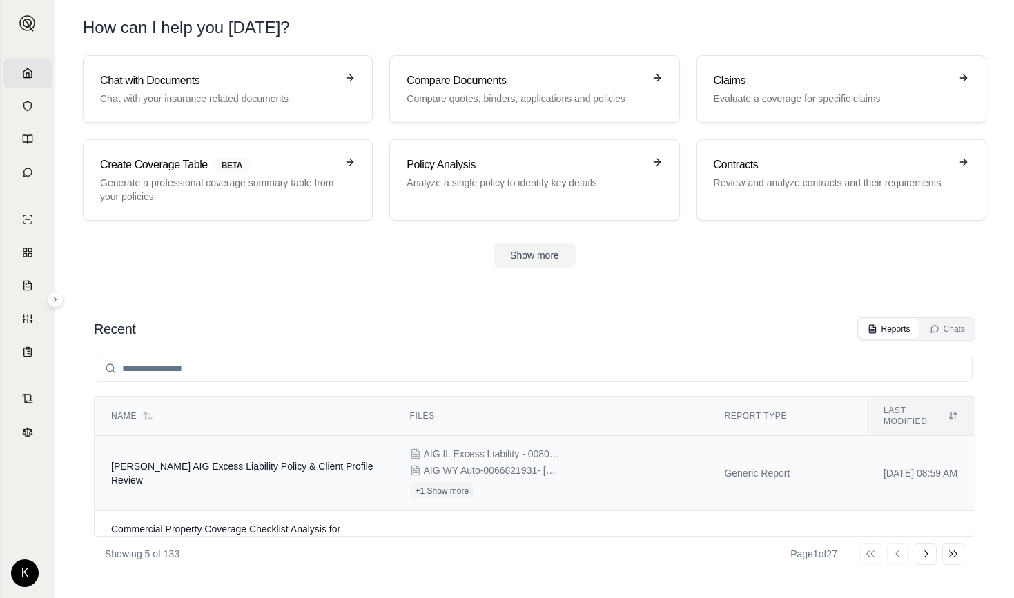
click at [239, 461] on span "[PERSON_NAME] AIG Excess Liability Policy & Client Profile Review" at bounding box center [242, 473] width 262 height 25
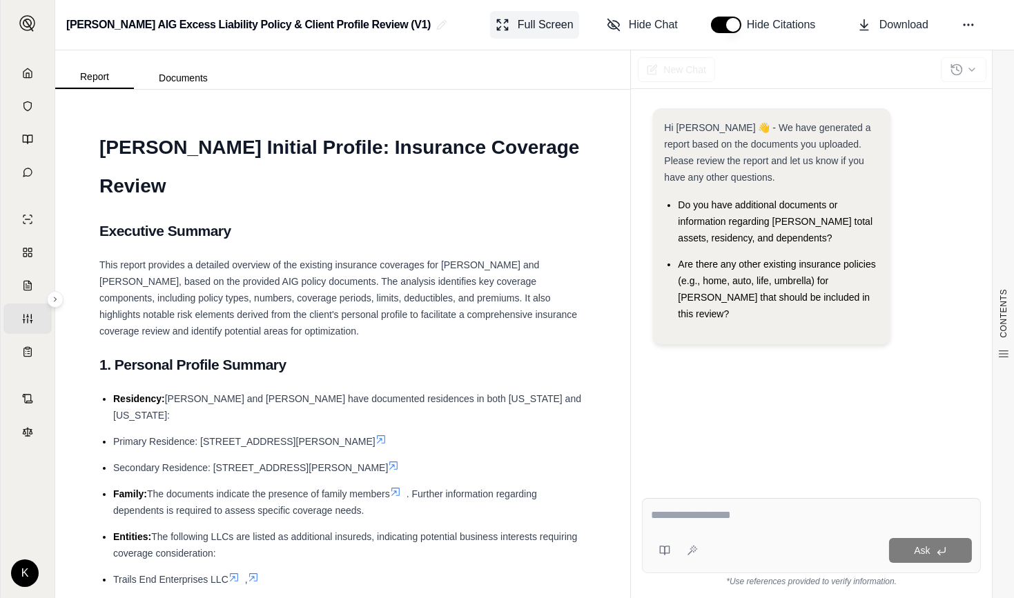
click at [542, 22] on span "Full Screen" at bounding box center [545, 25] width 56 height 17
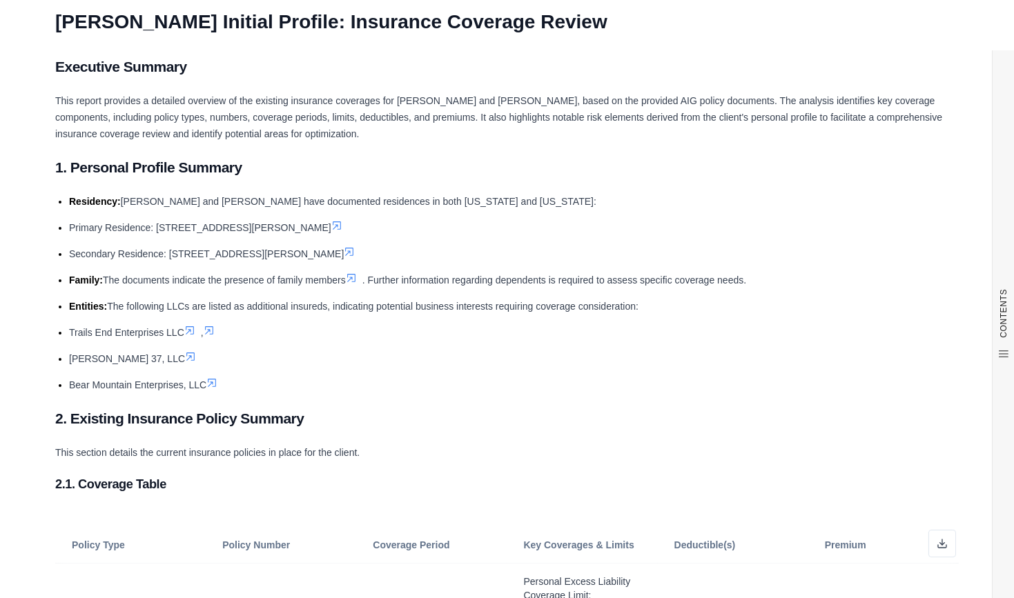
scroll to position [48, 0]
click at [355, 250] on icon at bounding box center [349, 251] width 11 height 11
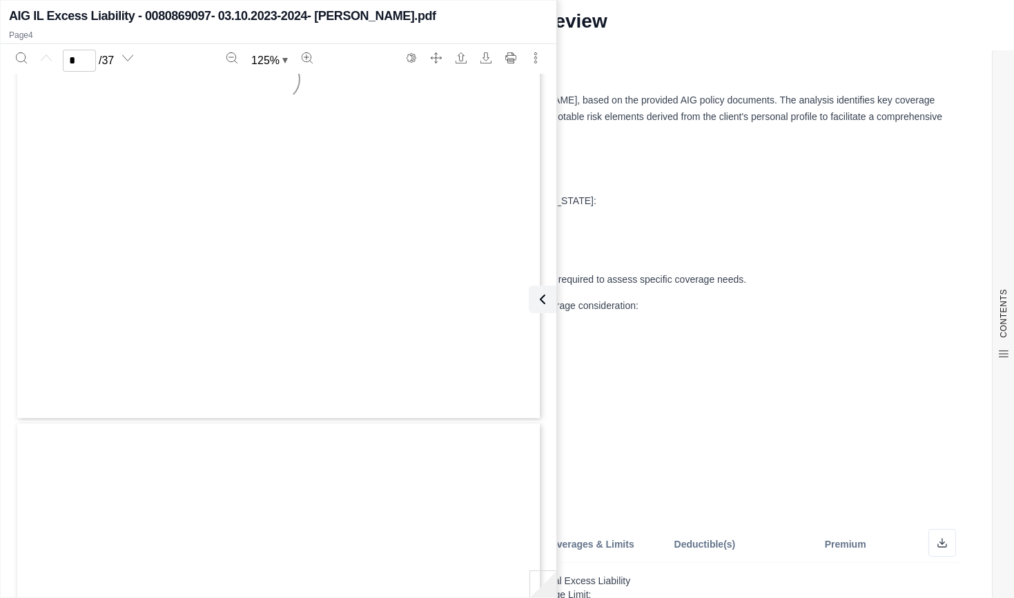
type input "*"
click at [544, 295] on icon at bounding box center [539, 299] width 17 height 17
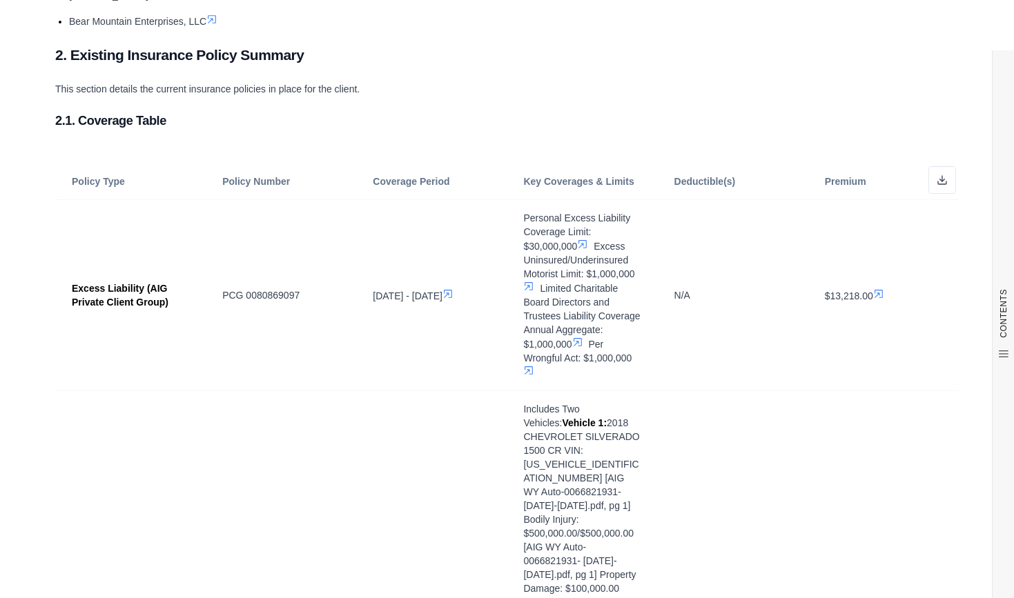
scroll to position [410, 0]
drag, startPoint x: 250, startPoint y: 235, endPoint x: 689, endPoint y: 72, distance: 467.4
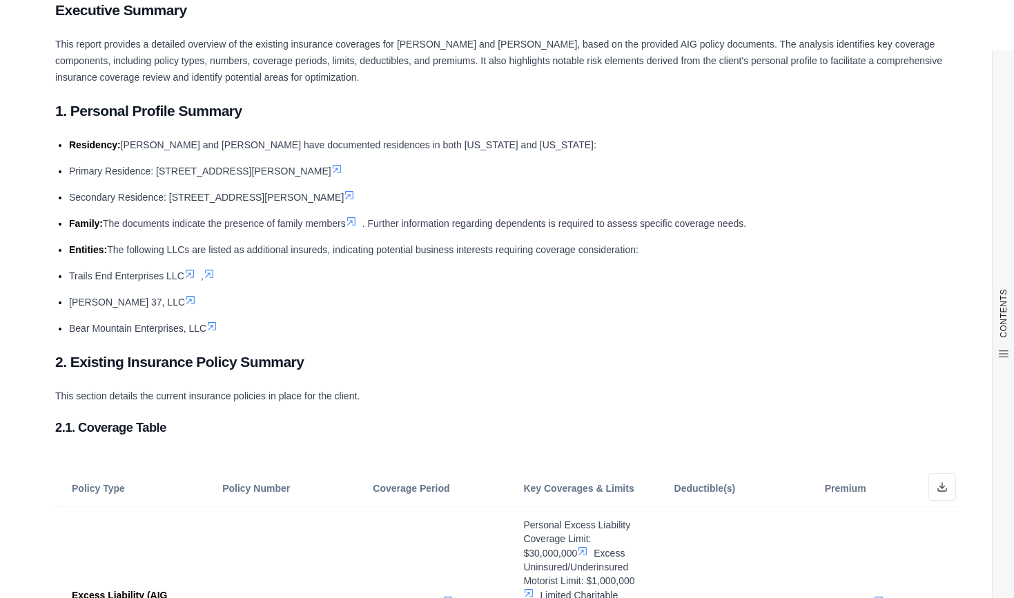
scroll to position [0, 0]
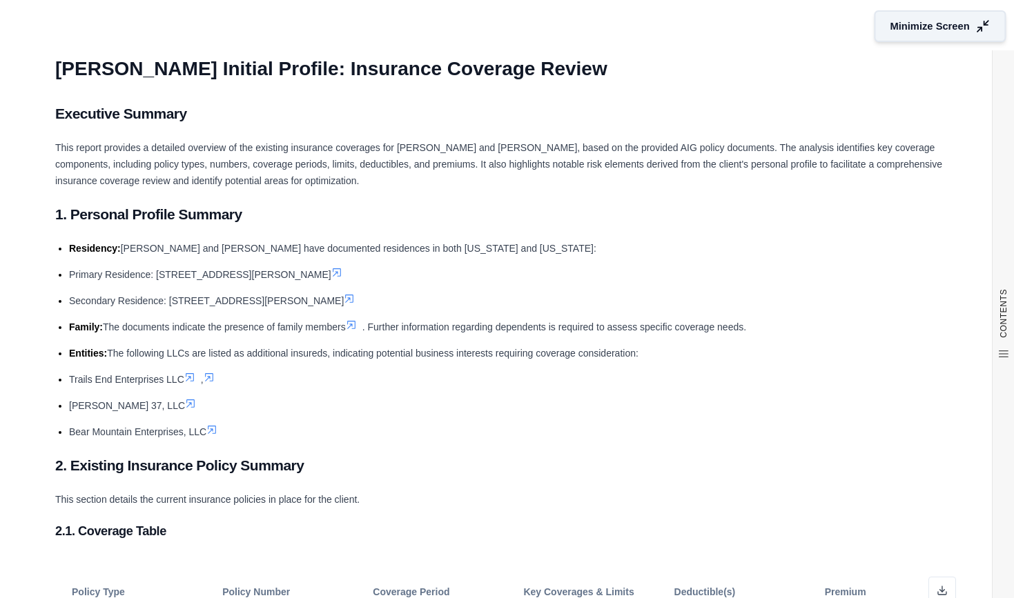
click at [907, 22] on span "Minimize Screen" at bounding box center [929, 26] width 79 height 14
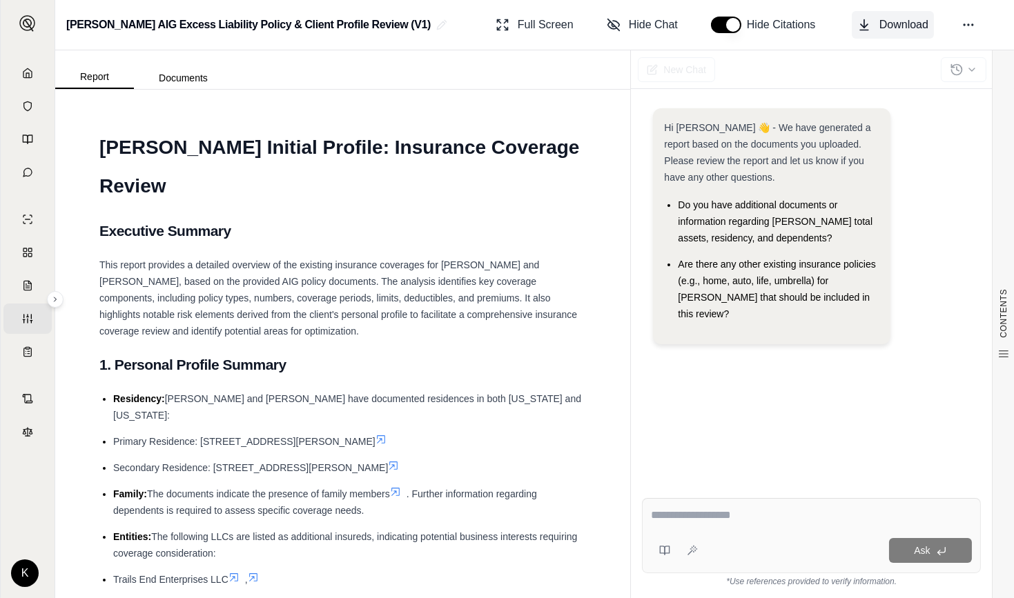
click at [889, 22] on span "Download" at bounding box center [903, 25] width 49 height 17
click at [971, 22] on icon at bounding box center [968, 25] width 14 height 14
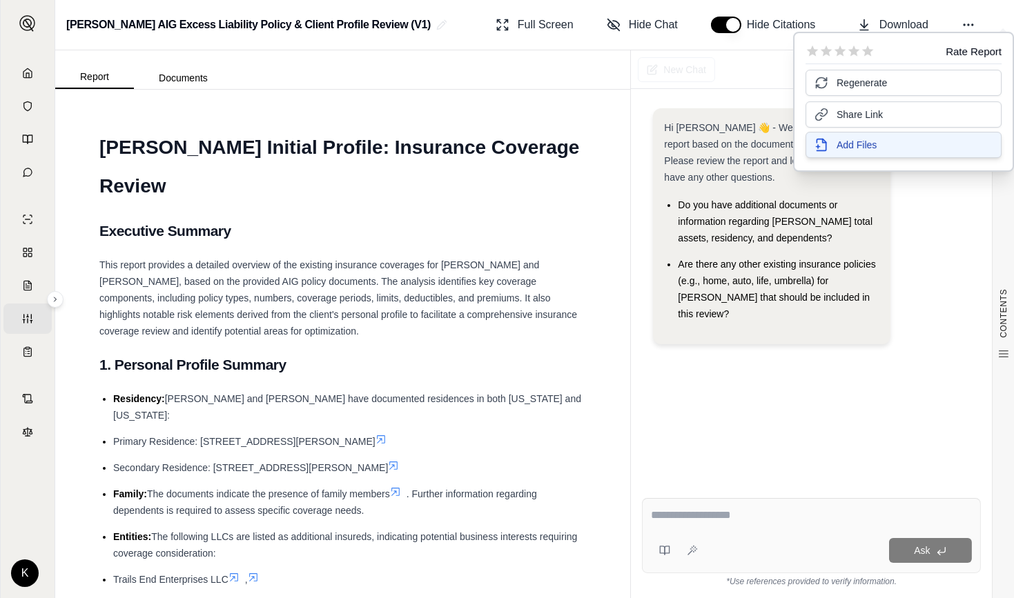
click at [927, 139] on button "Add Files" at bounding box center [903, 145] width 196 height 26
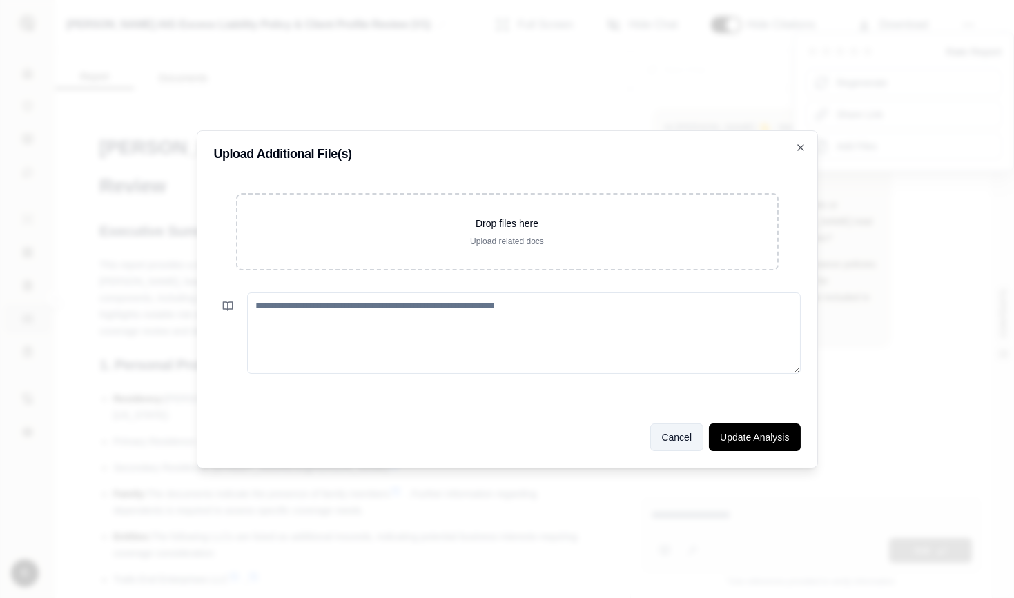
click at [664, 440] on button "Cancel" at bounding box center [677, 438] width 54 height 28
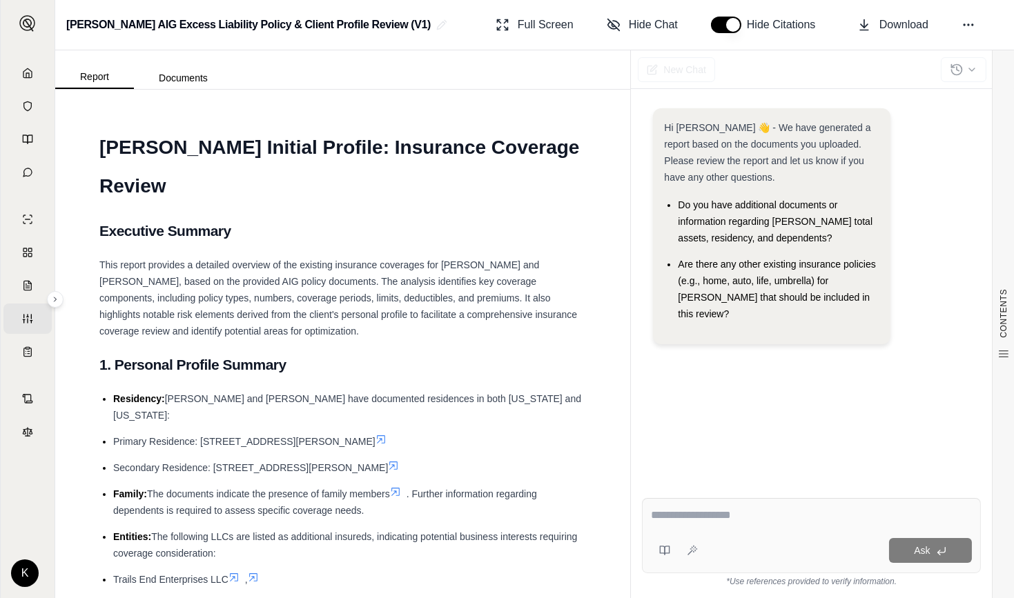
click at [971, 235] on div "Hi [PERSON_NAME] 👋 - We have generated a report based on the documents you uplo…" at bounding box center [811, 286] width 339 height 379
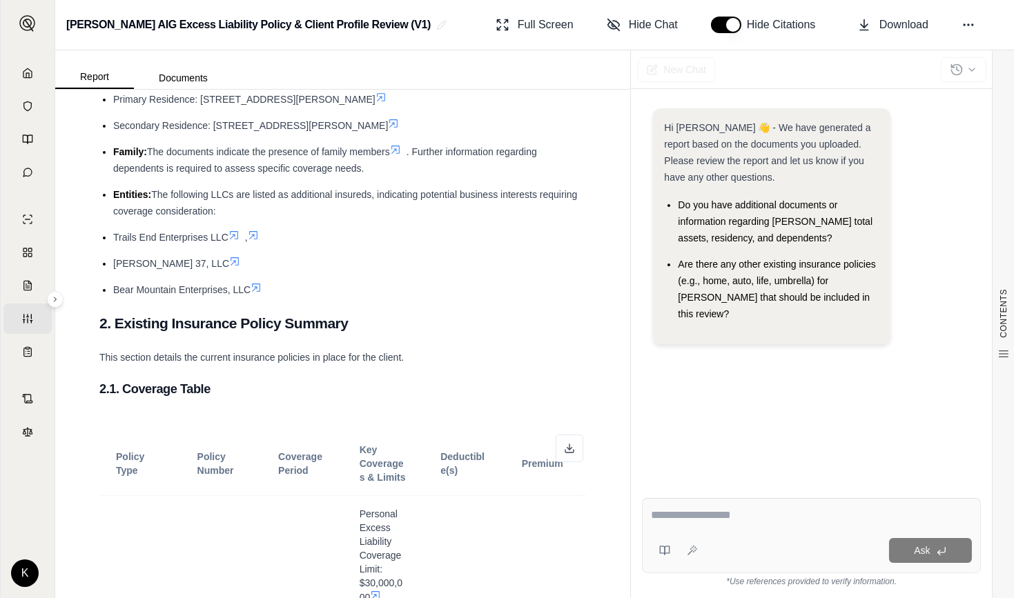
scroll to position [346, 0]
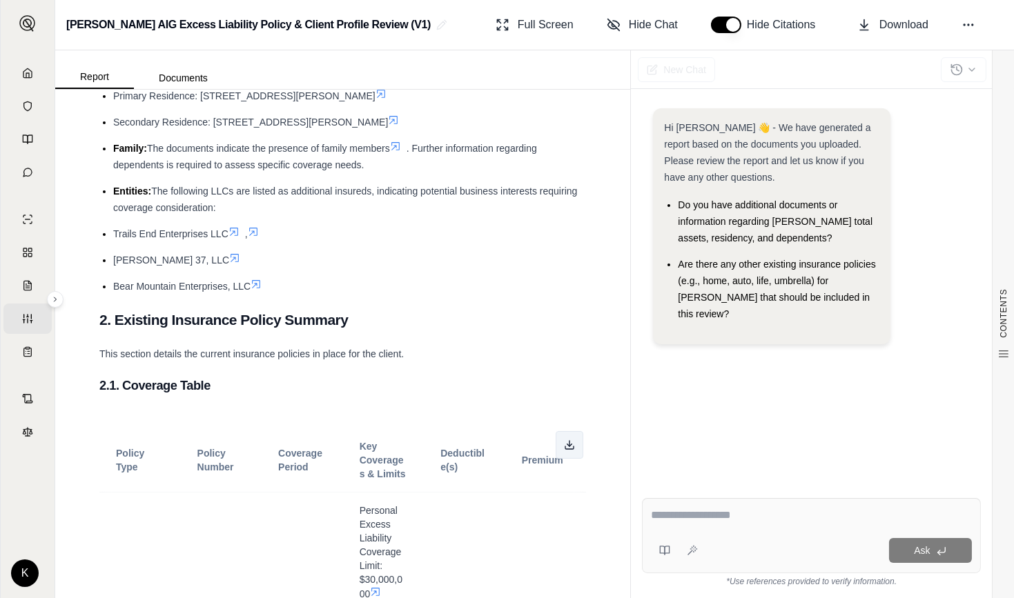
click at [564, 440] on icon at bounding box center [569, 445] width 11 height 11
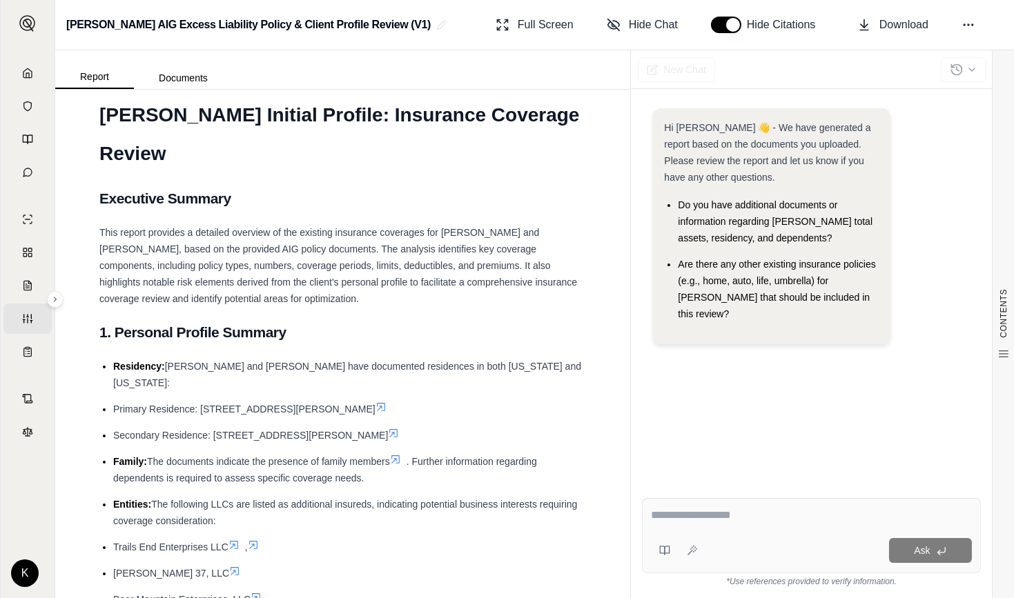
scroll to position [32, 0]
click at [975, 21] on button at bounding box center [968, 24] width 25 height 25
click at [967, 22] on icon at bounding box center [968, 25] width 14 height 14
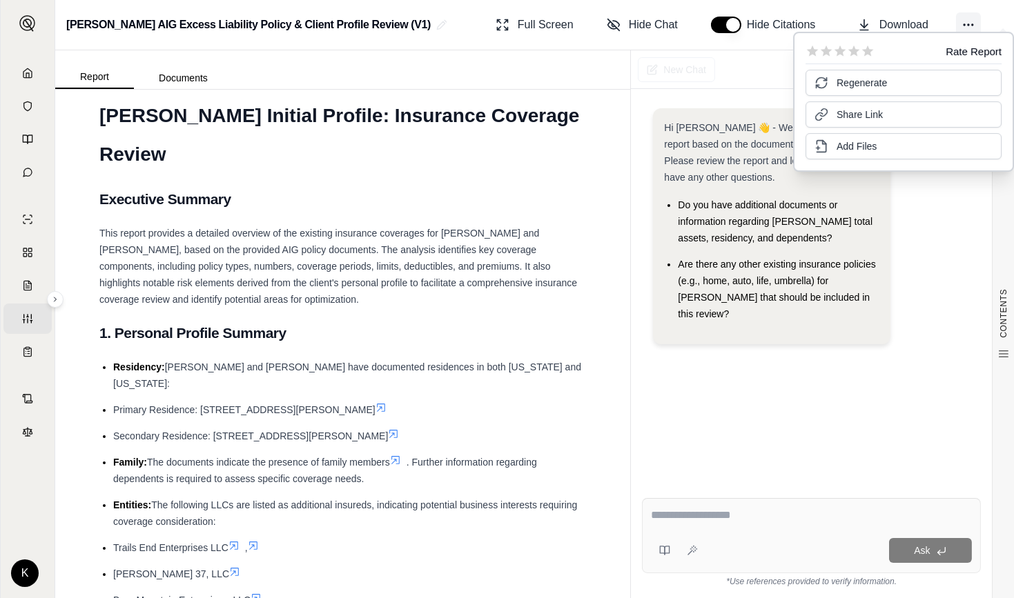
click at [967, 22] on icon at bounding box center [968, 25] width 14 height 14
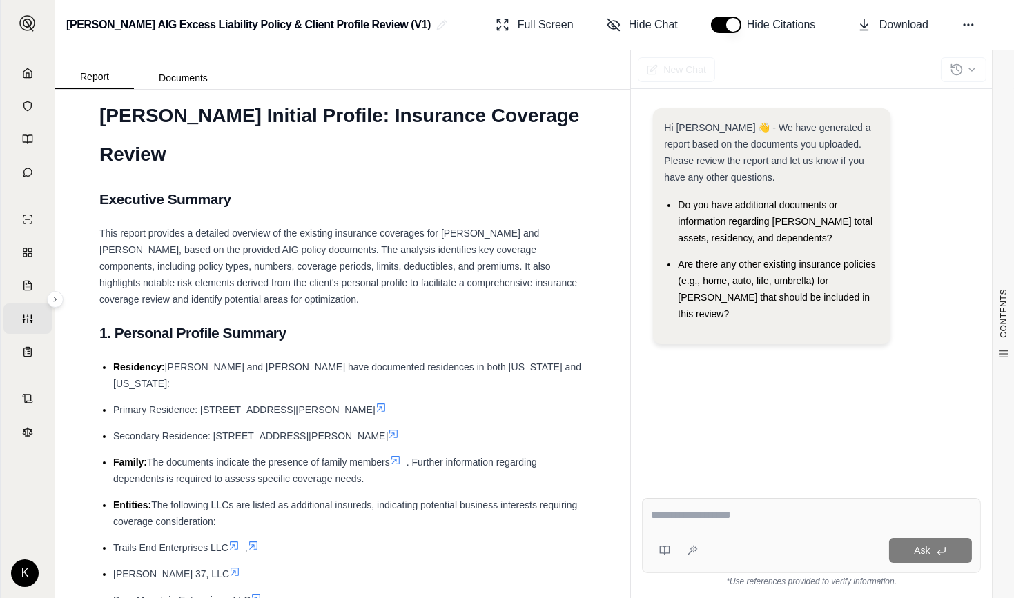
click at [949, 4] on div "[PERSON_NAME] AIG Excess Liability Policy & Client Profile Review (V1) Full Scr…" at bounding box center [534, 25] width 958 height 50
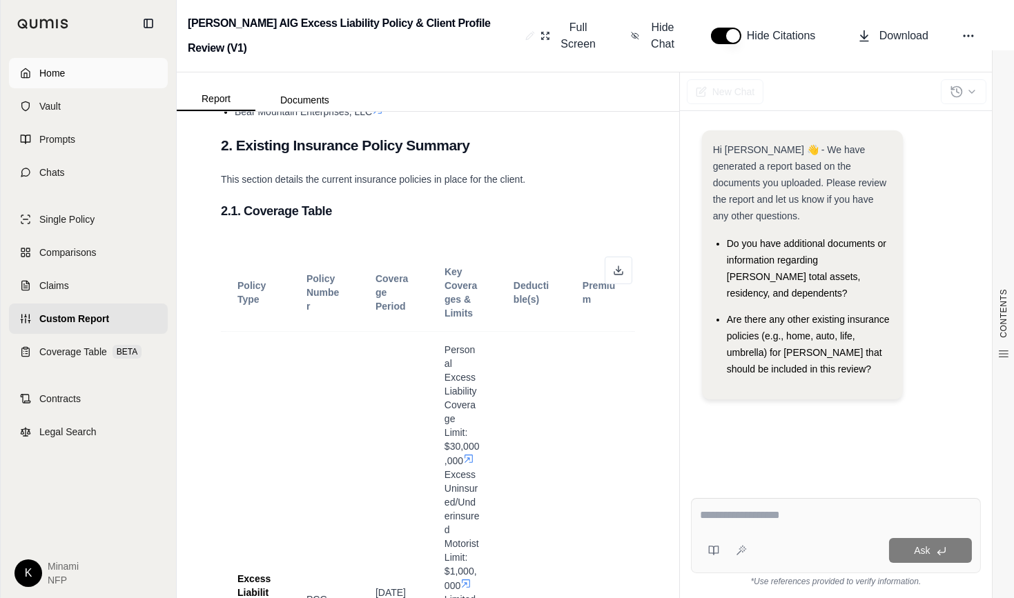
scroll to position [631, 0]
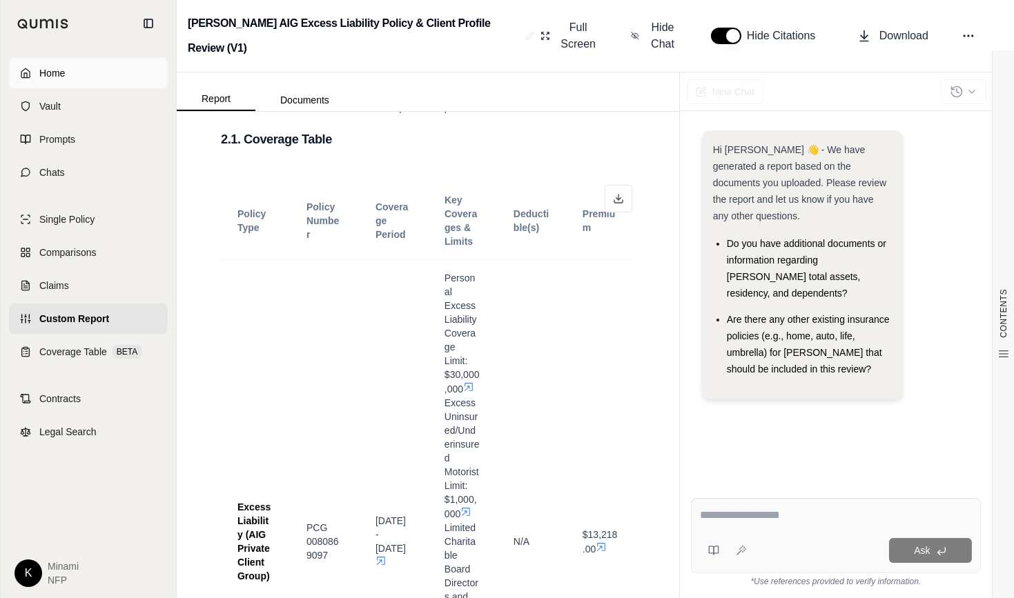
click at [33, 74] on link "Home" at bounding box center [88, 73] width 159 height 30
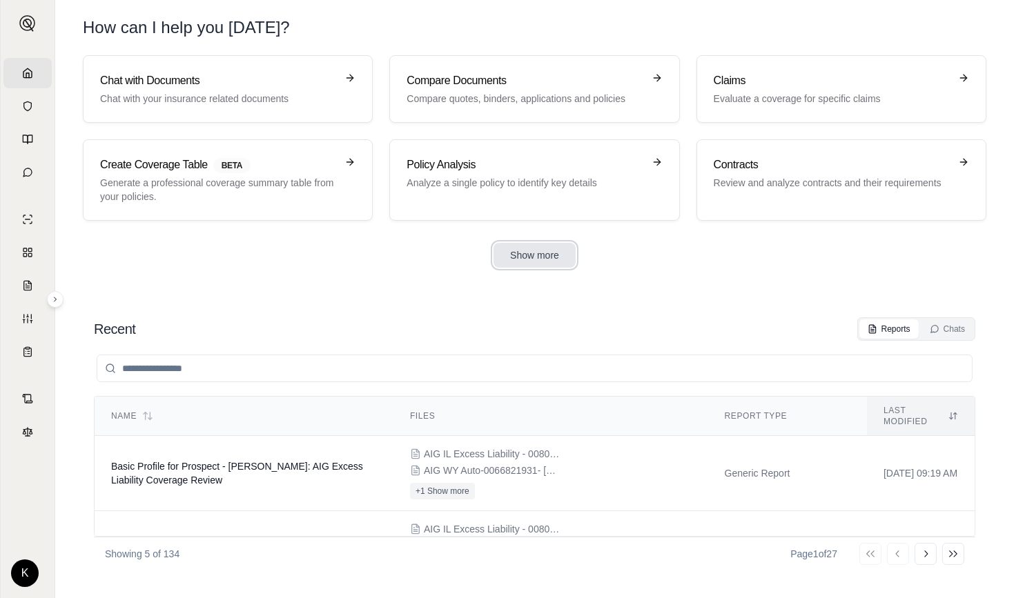
click at [551, 257] on button "Show more" at bounding box center [534, 255] width 82 height 25
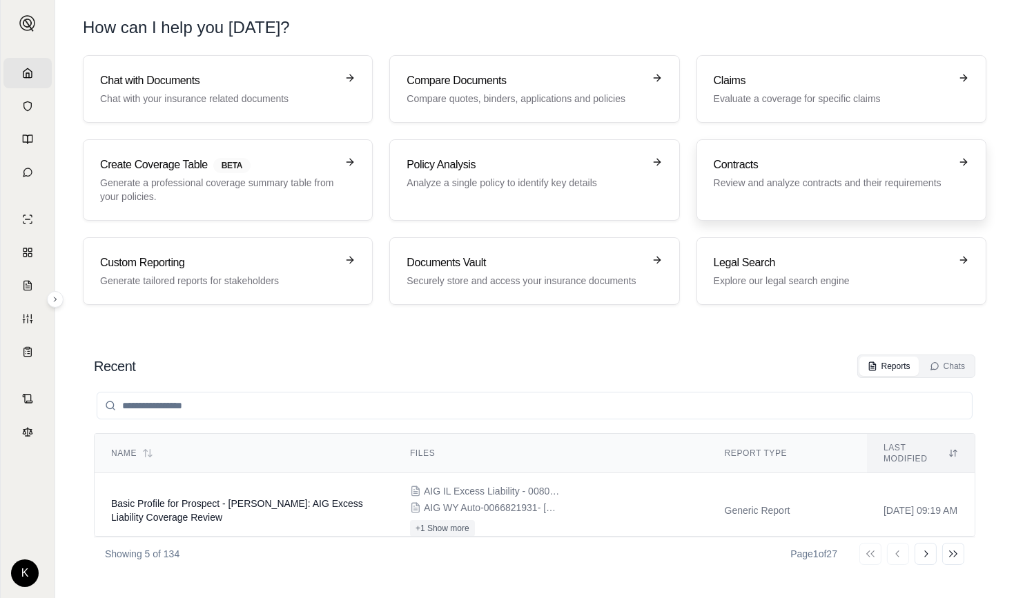
click at [778, 170] on h3 "Contracts" at bounding box center [831, 165] width 236 height 17
